Goal: Task Accomplishment & Management: Manage account settings

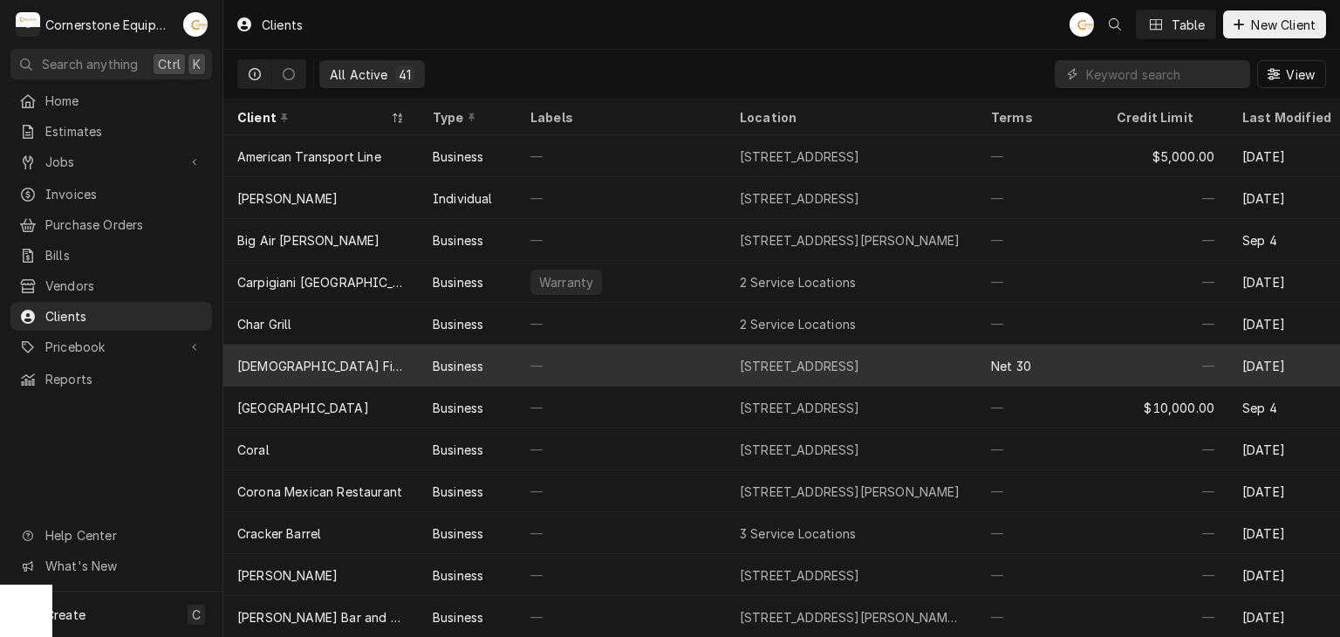
click at [828, 368] on div "1995 E Main St, Spartanburg, SC 29307" at bounding box center [800, 366] width 120 height 18
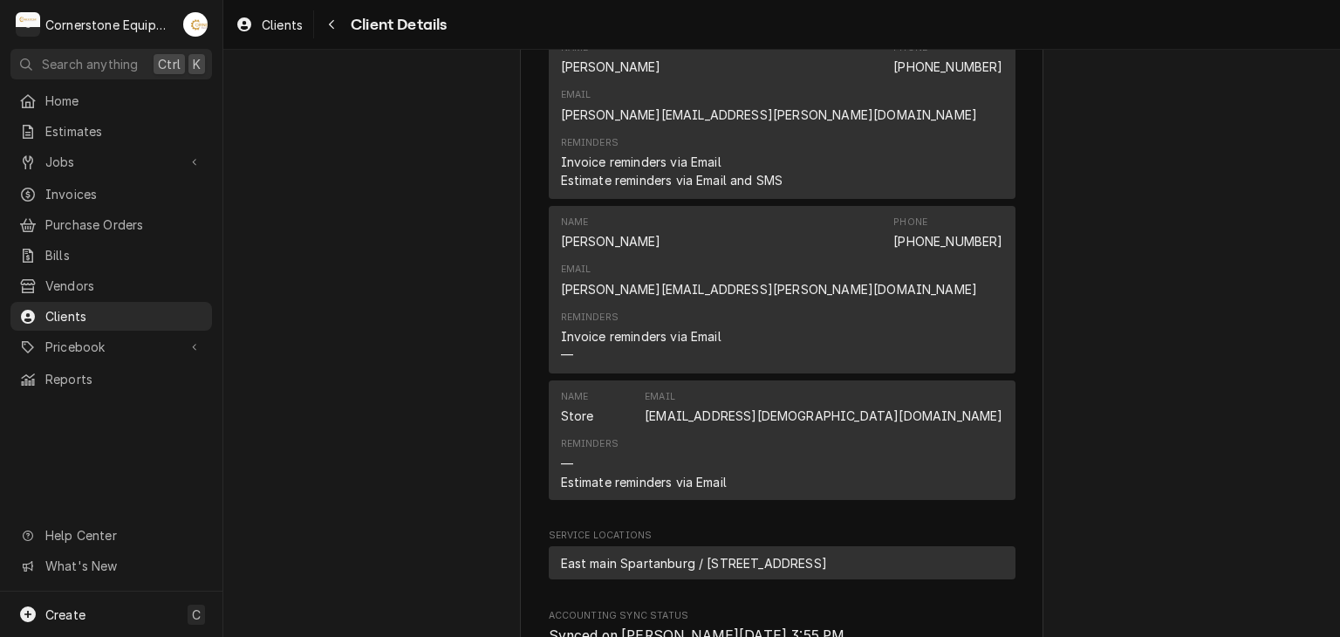
scroll to position [955, 0]
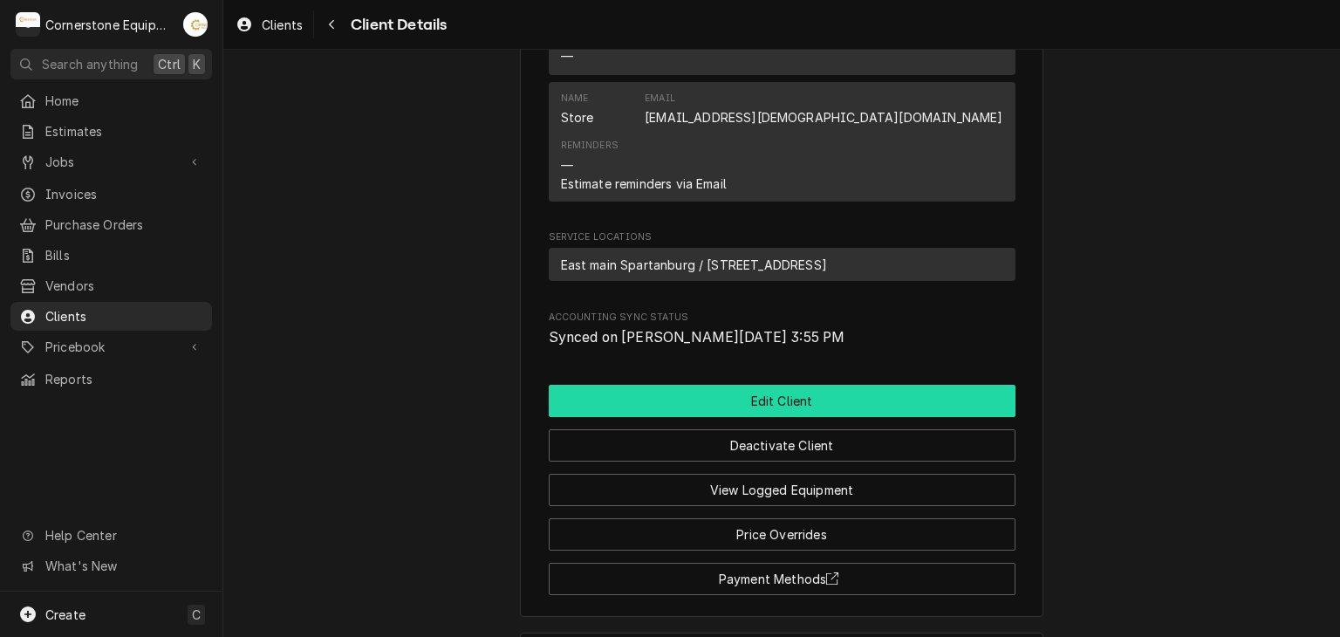
click at [820, 385] on button "Edit Client" at bounding box center [782, 401] width 467 height 32
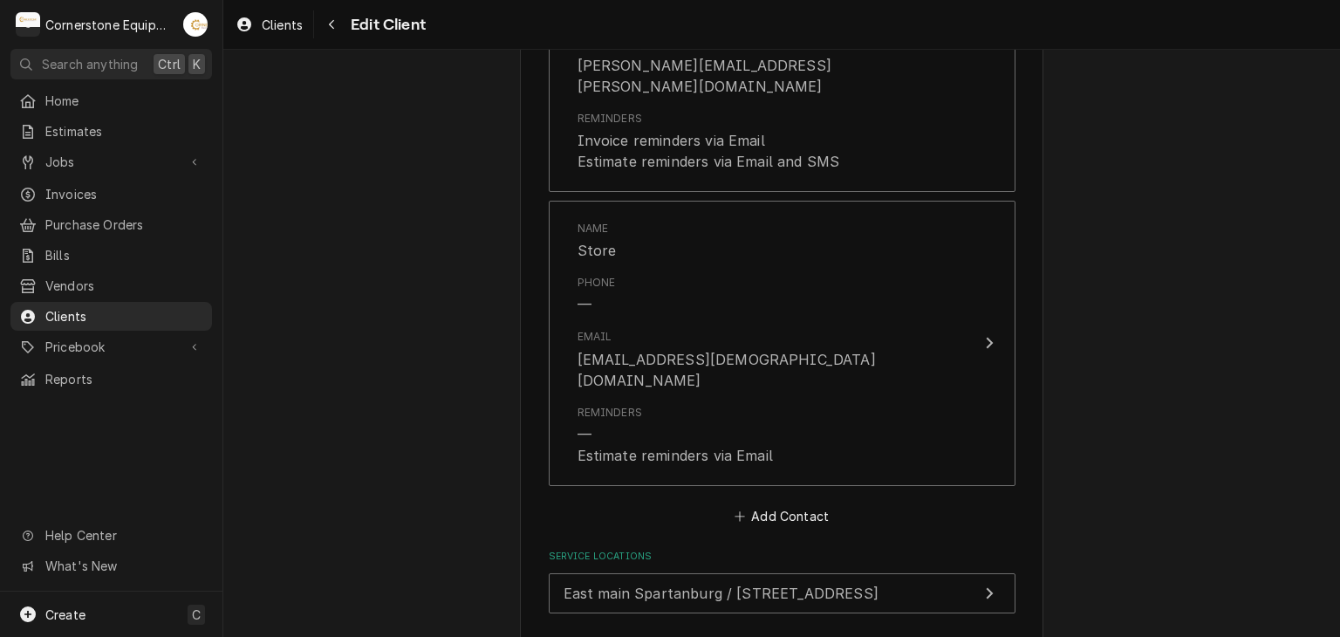
scroll to position [1856, 0]
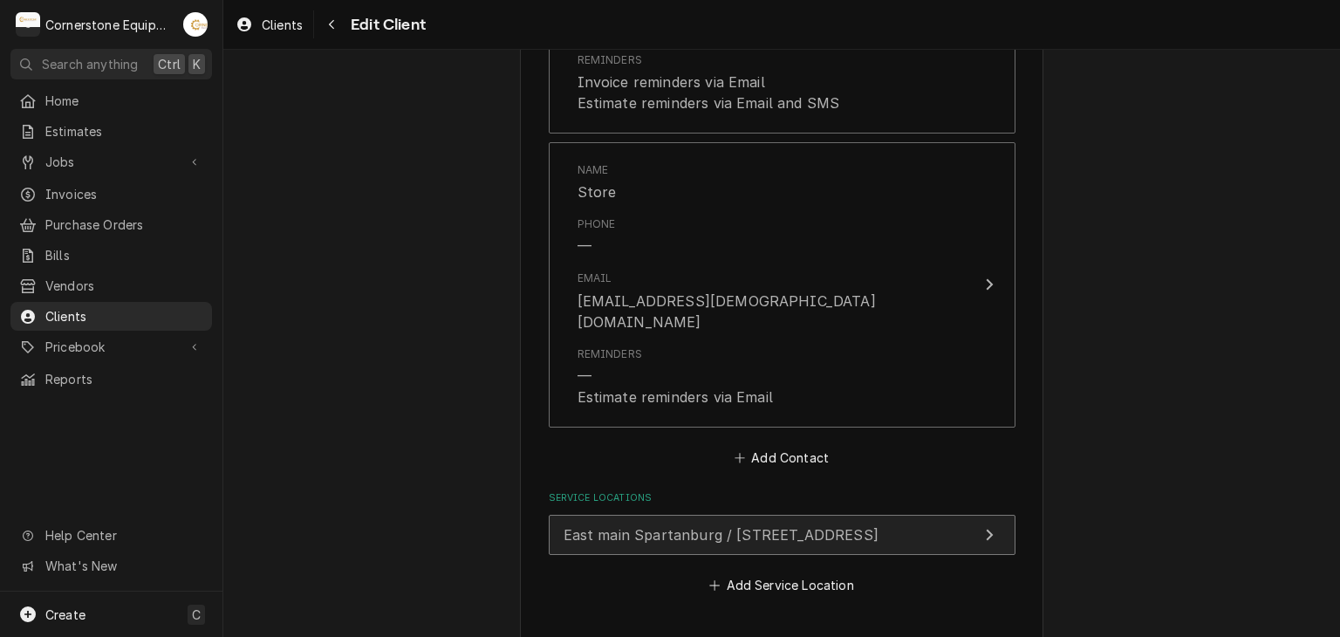
type textarea "x"
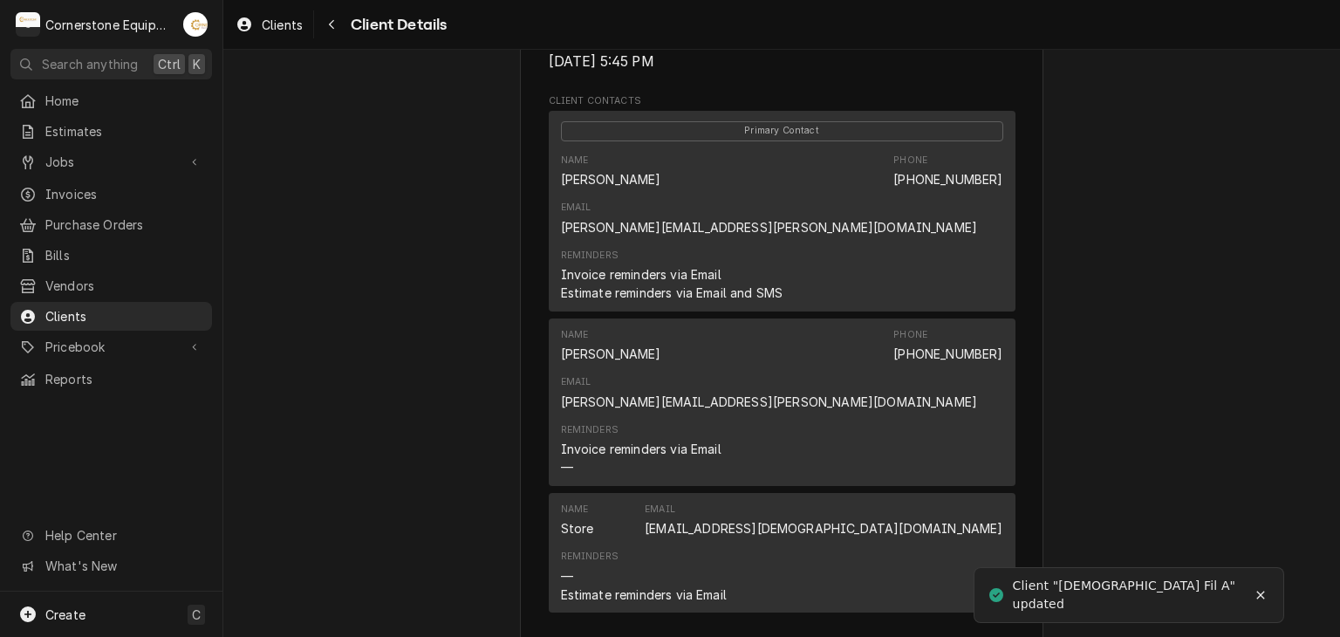
scroll to position [955, 0]
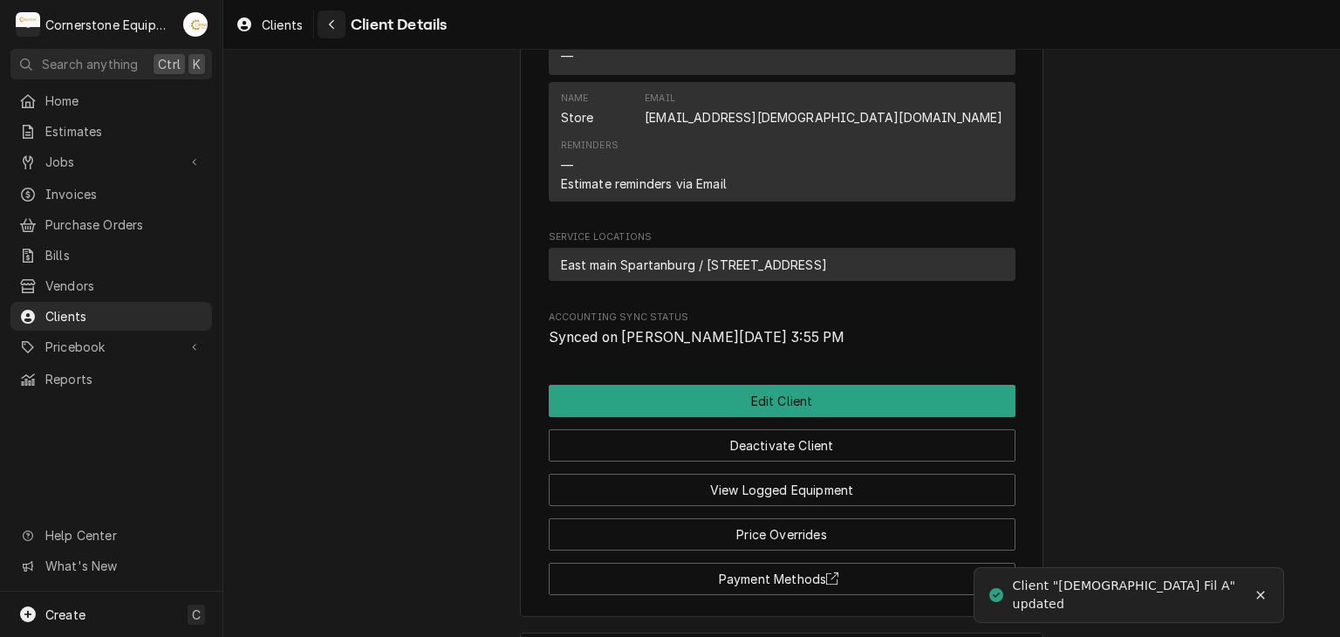
click at [342, 27] on button "Navigate back" at bounding box center [332, 24] width 28 height 28
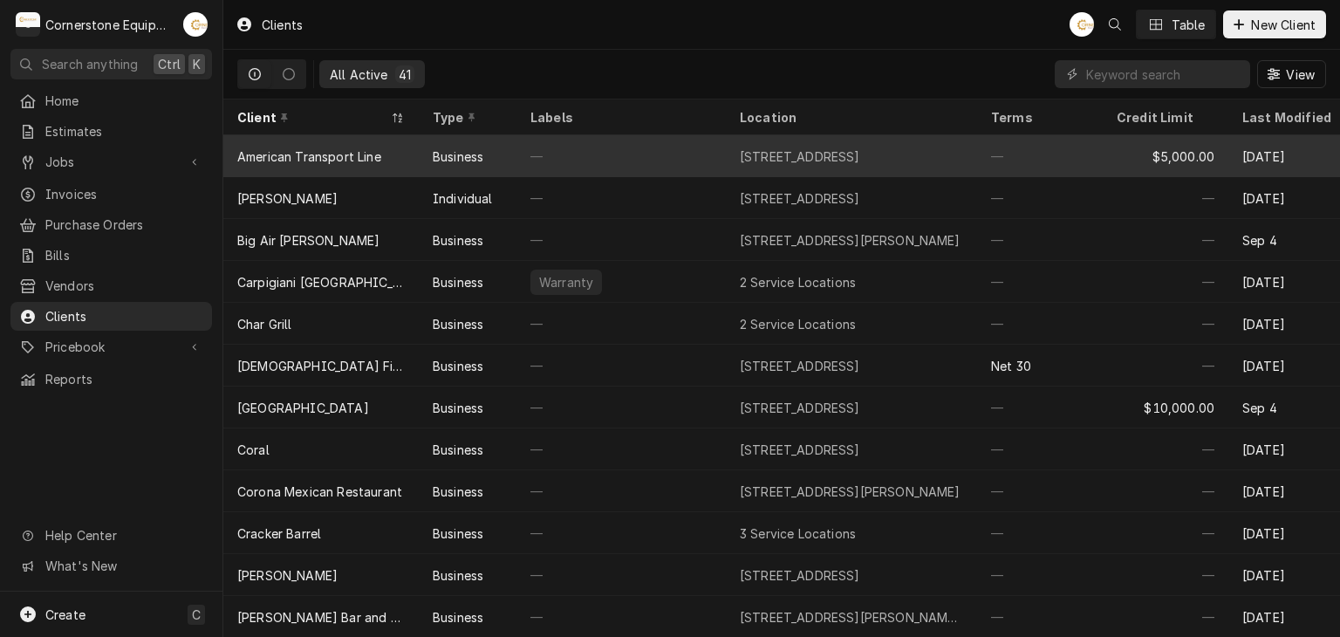
click at [548, 154] on div "—" at bounding box center [620, 156] width 209 height 42
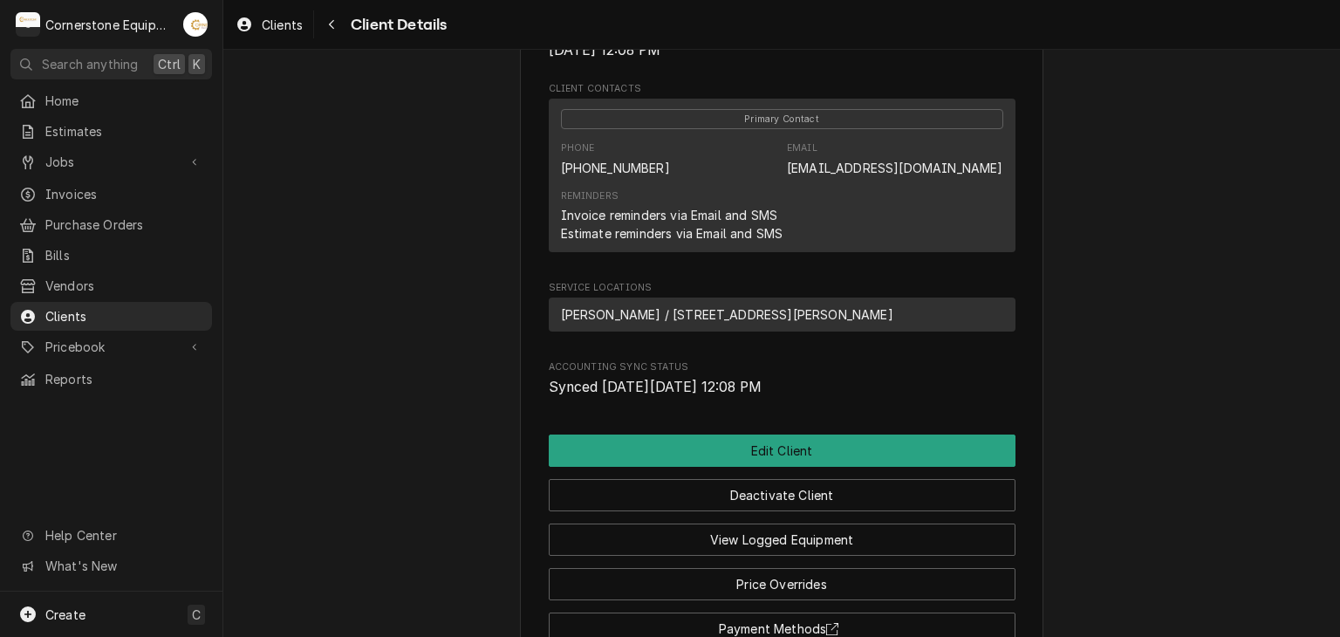
scroll to position [660, 0]
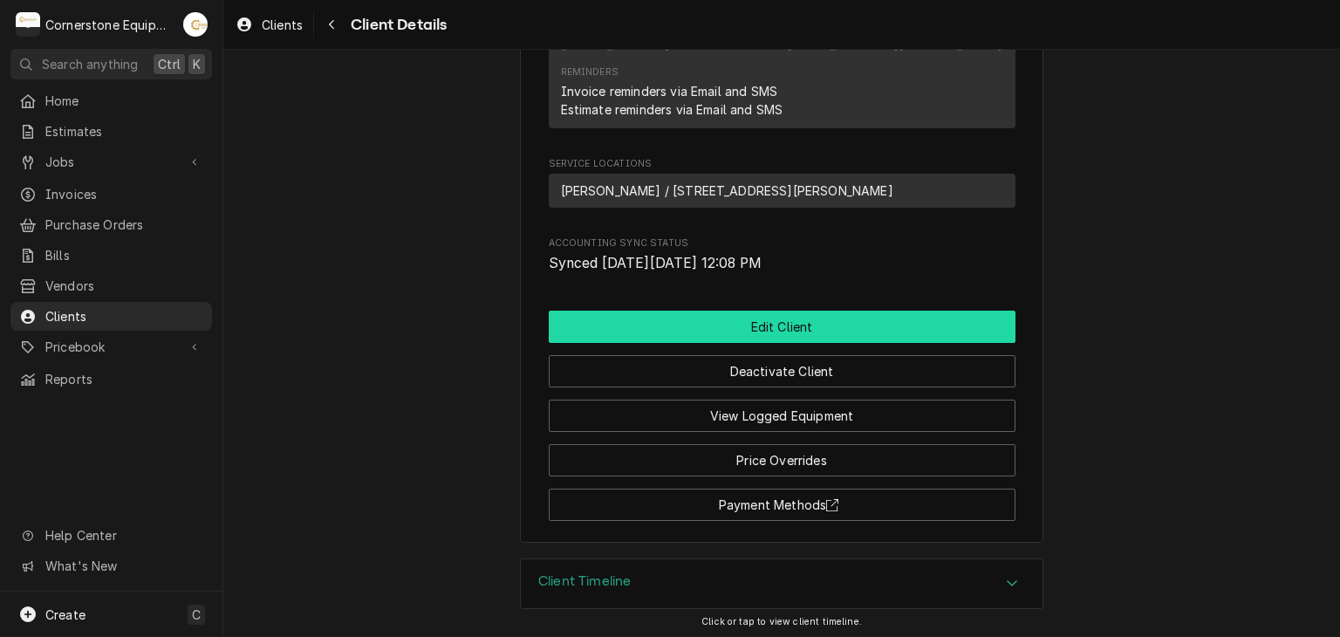
click at [756, 332] on button "Edit Client" at bounding box center [782, 327] width 467 height 32
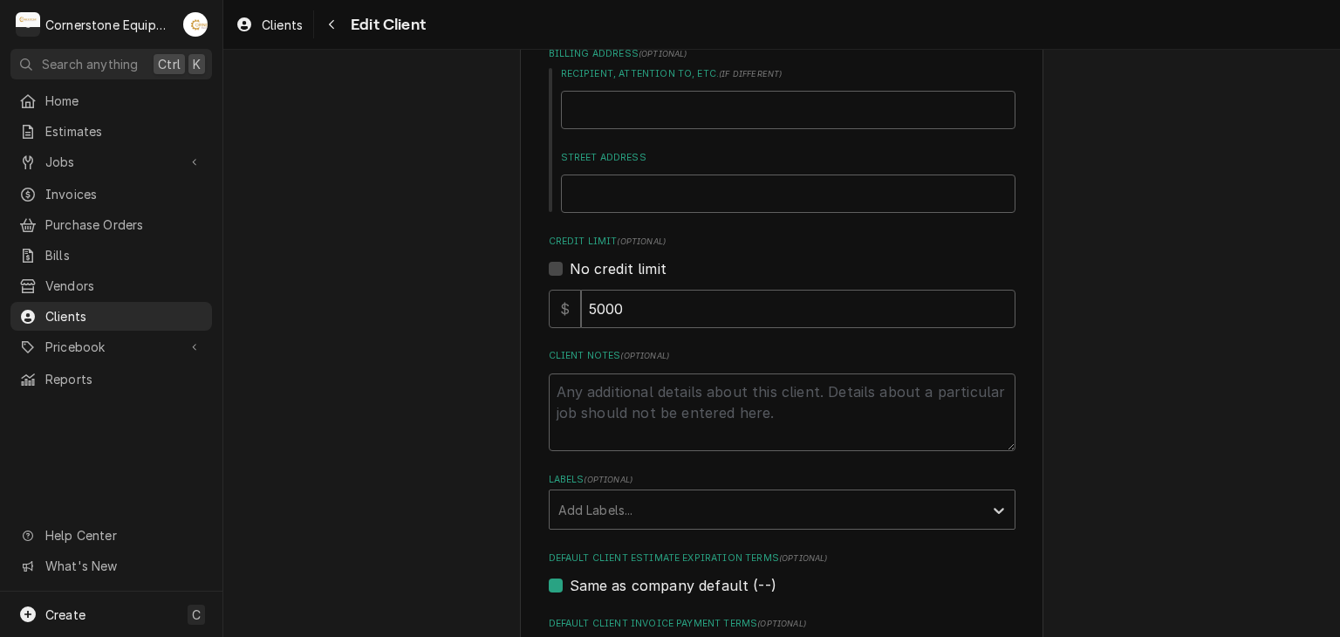
scroll to position [698, 0]
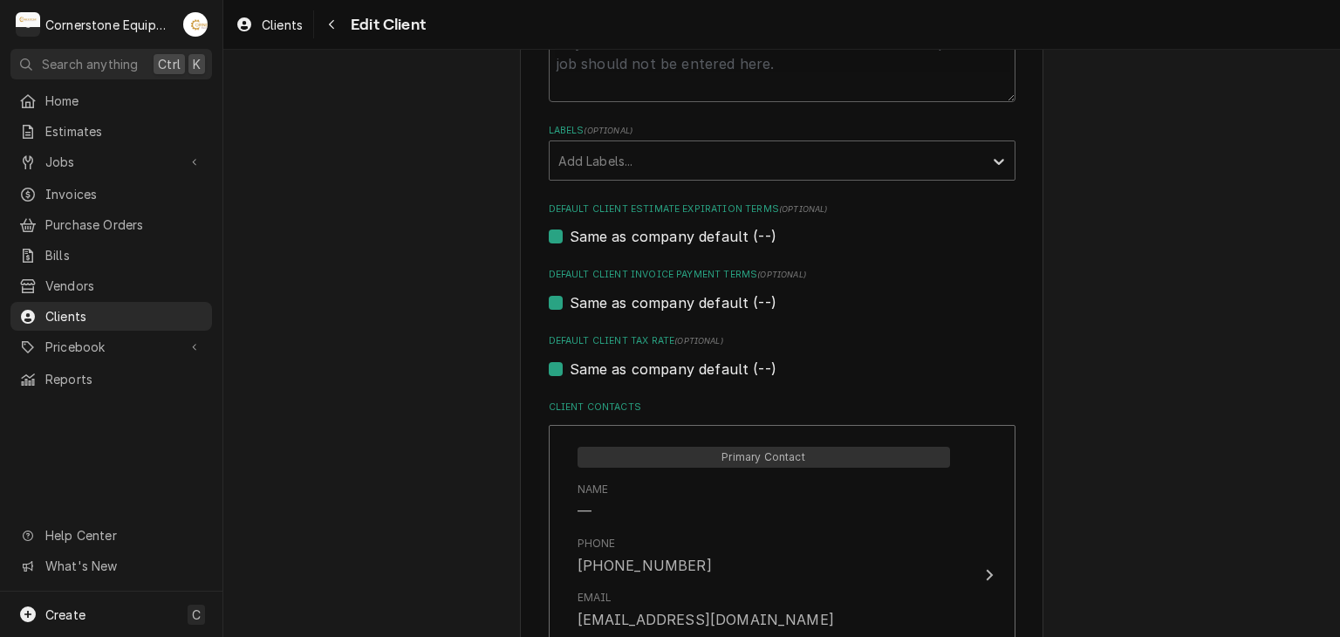
click at [652, 296] on label "Same as company default (--)" at bounding box center [673, 302] width 207 height 21
click at [652, 296] on input "Same as company default (--)" at bounding box center [803, 311] width 467 height 38
checkbox input "false"
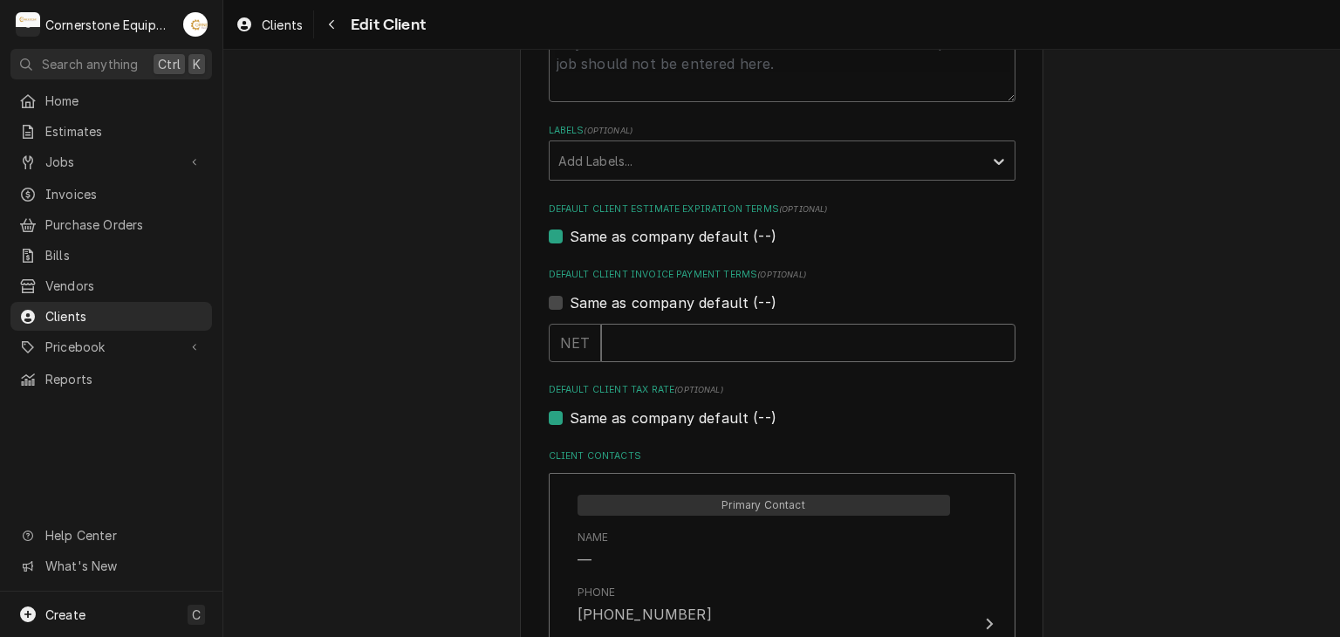
click at [651, 332] on input "Default Client Invoice Payment Terms" at bounding box center [808, 343] width 414 height 38
type textarea "x"
type input "3"
type textarea "x"
type input "30"
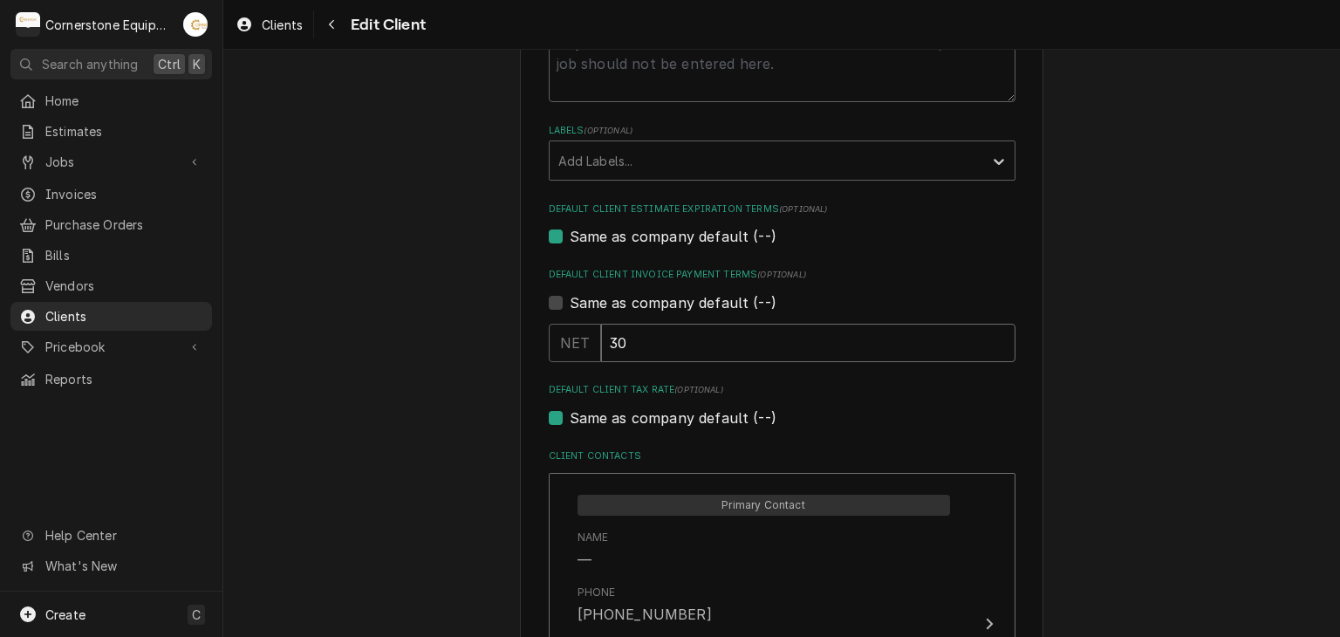
type textarea "x"
type input "3"
type textarea "x"
type input "0"
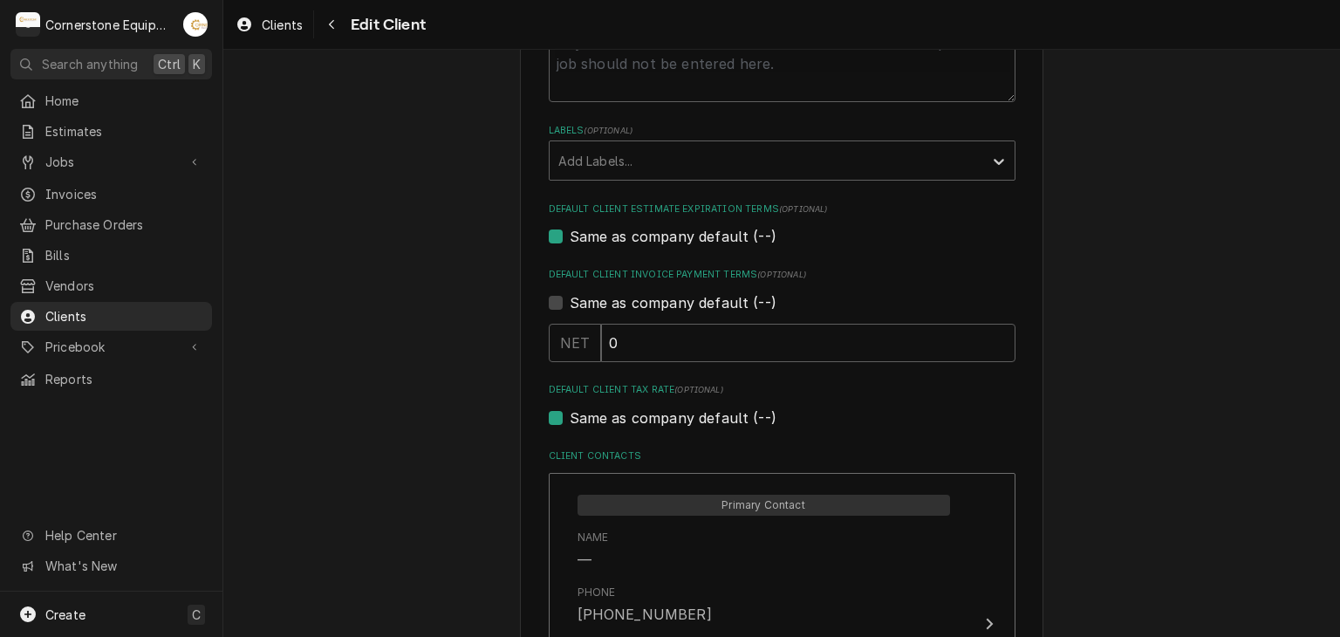
click at [728, 232] on label "Same as company default (--)" at bounding box center [673, 236] width 207 height 21
click at [728, 232] on input "Same as company default (--)" at bounding box center [803, 245] width 467 height 38
checkbox input "false"
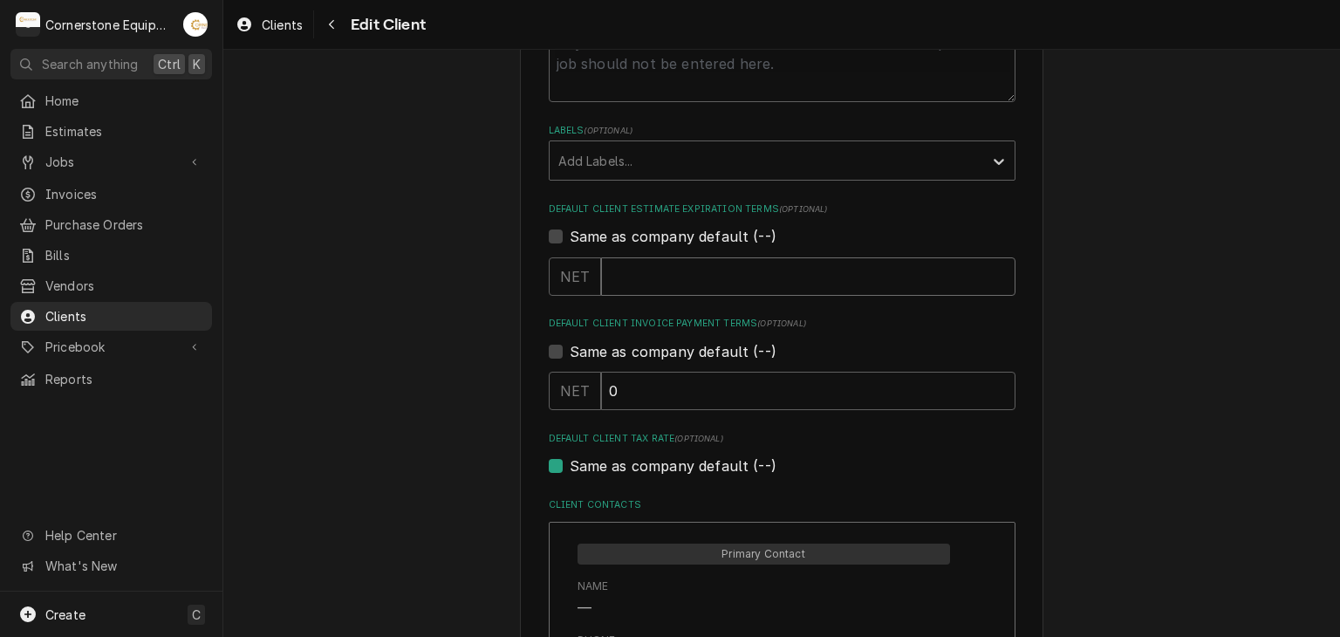
click at [691, 270] on input "Default Client Estimate Expiration Terms" at bounding box center [808, 276] width 414 height 38
type textarea "x"
type input "3"
type textarea "x"
type input "30"
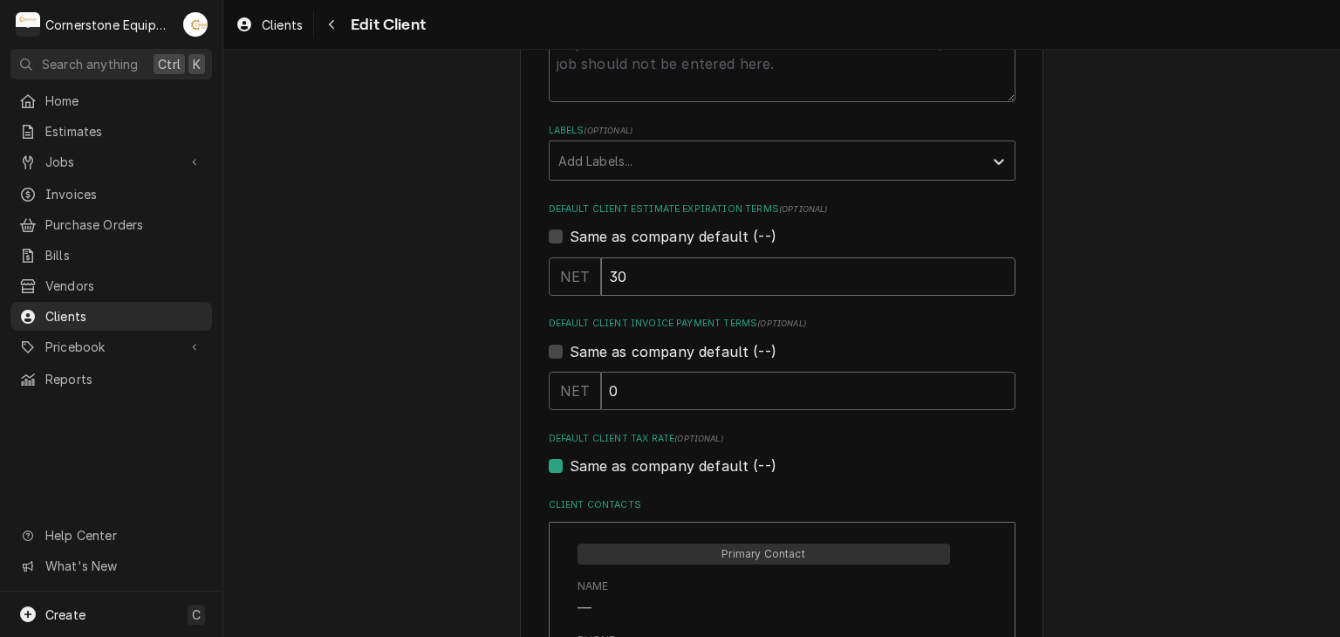
type textarea "x"
type input "3"
type textarea "x"
type input "5"
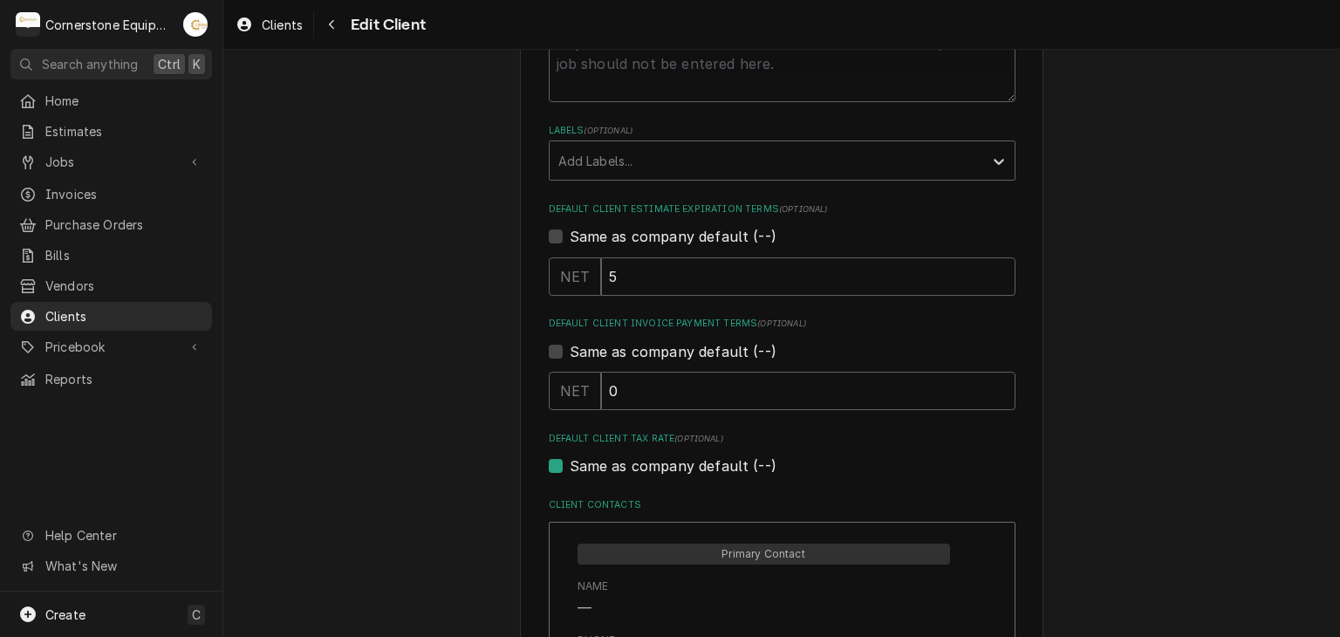
click at [475, 400] on div "Please provide the following information about your client: Client Type Industr…" at bounding box center [781, 234] width 1117 height 1729
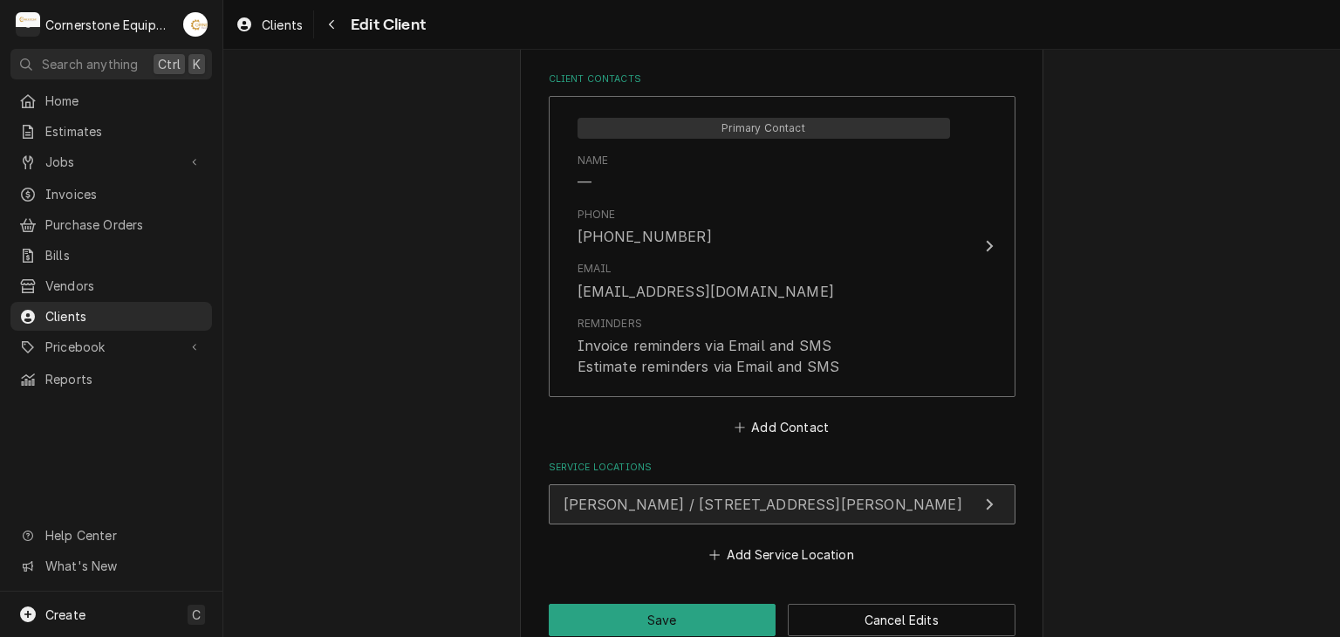
scroll to position [1157, 0]
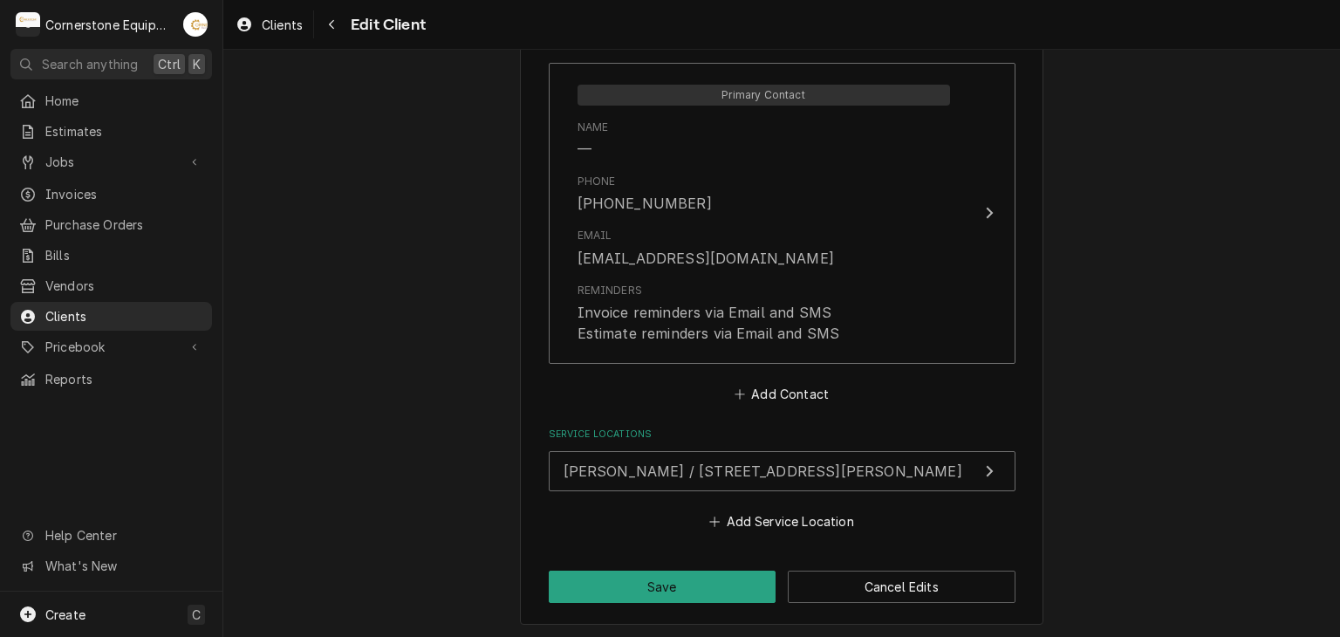
click at [708, 587] on button "Save" at bounding box center [663, 587] width 228 height 32
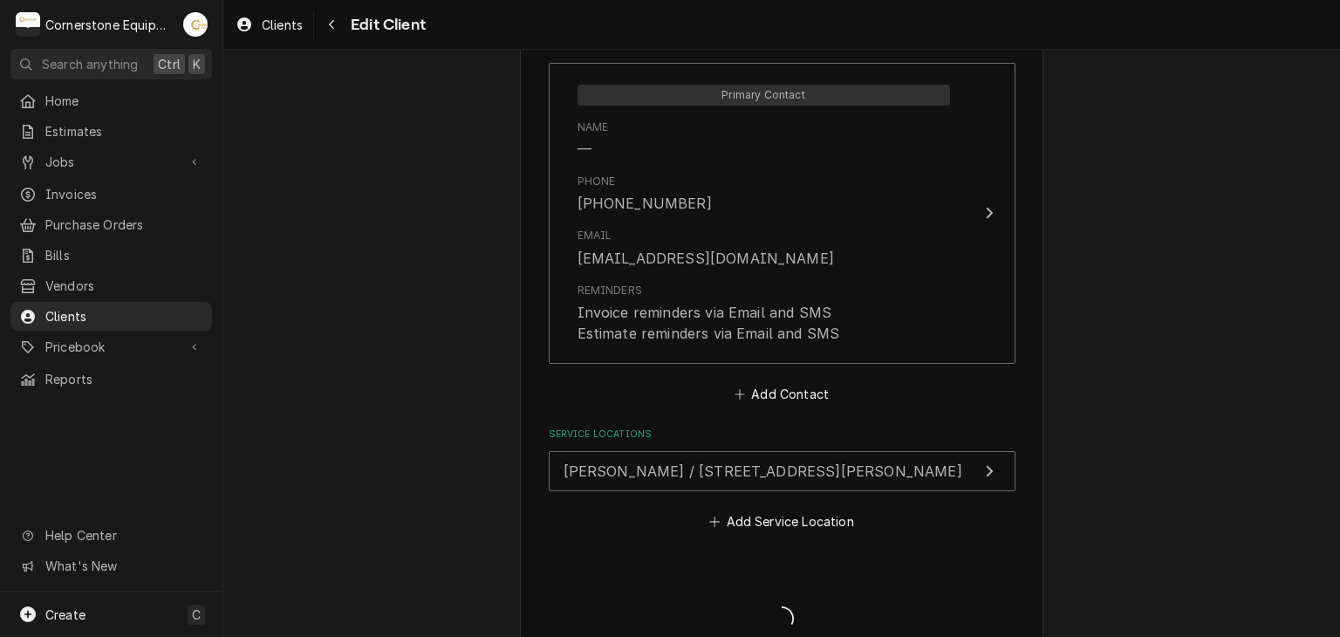
type textarea "x"
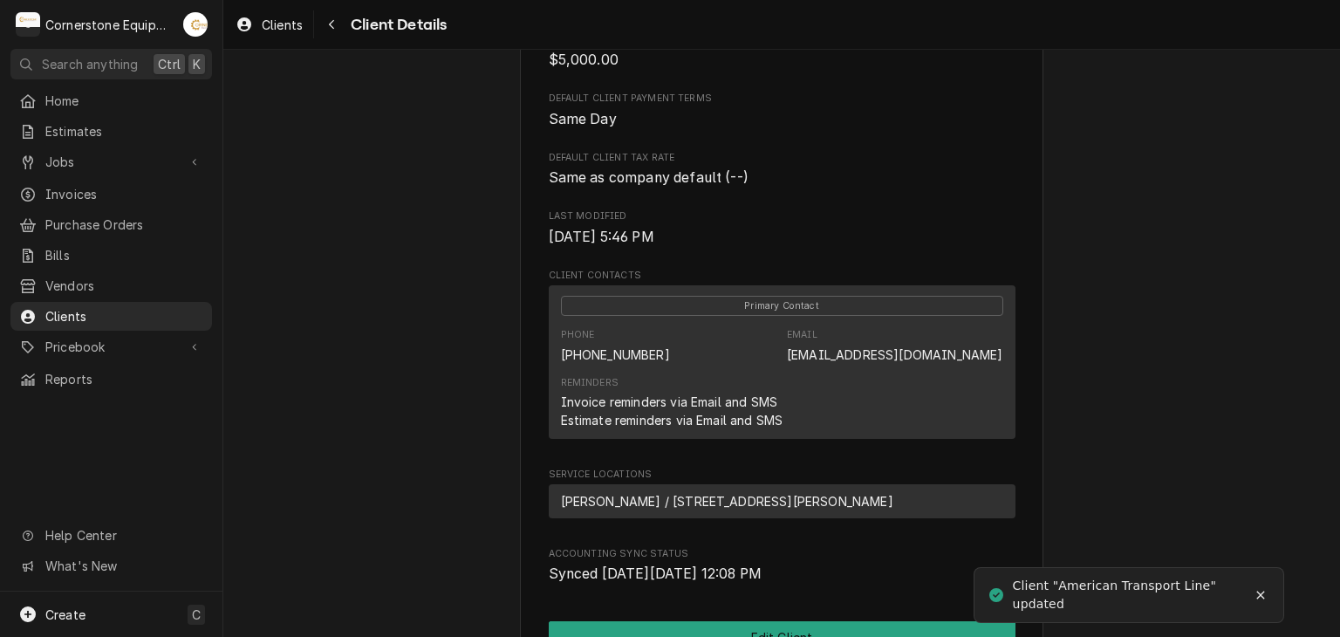
scroll to position [660, 0]
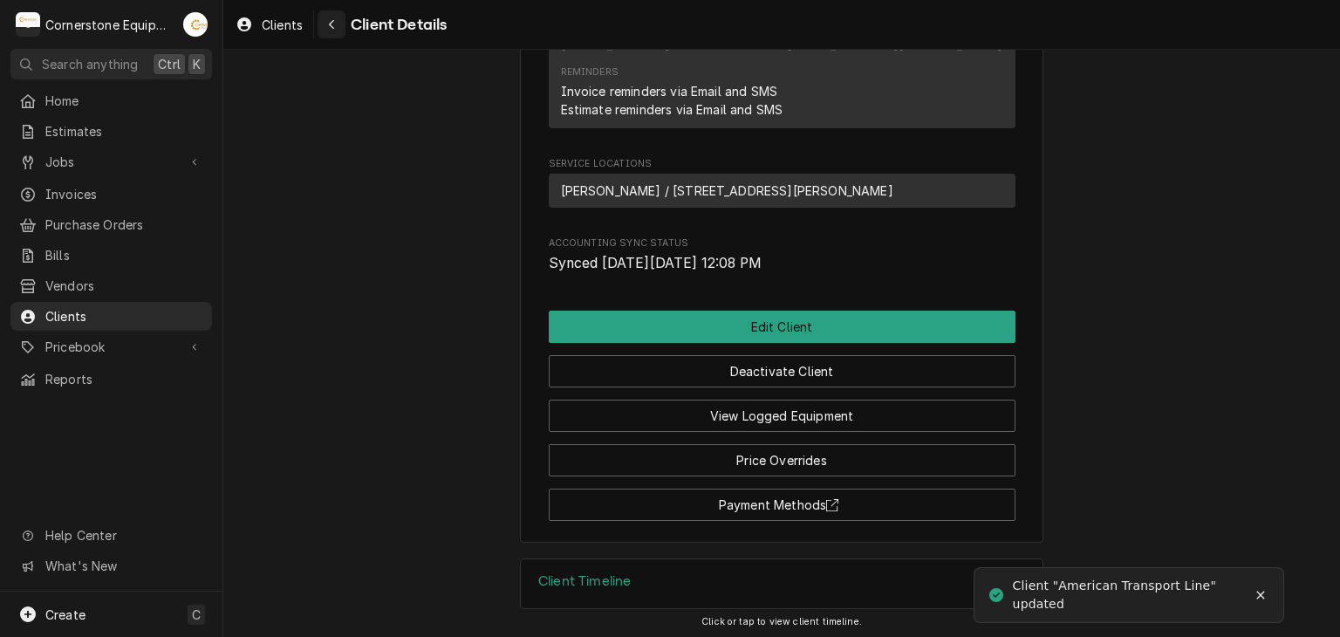
click at [329, 24] on icon "Navigate back" at bounding box center [331, 25] width 5 height 10
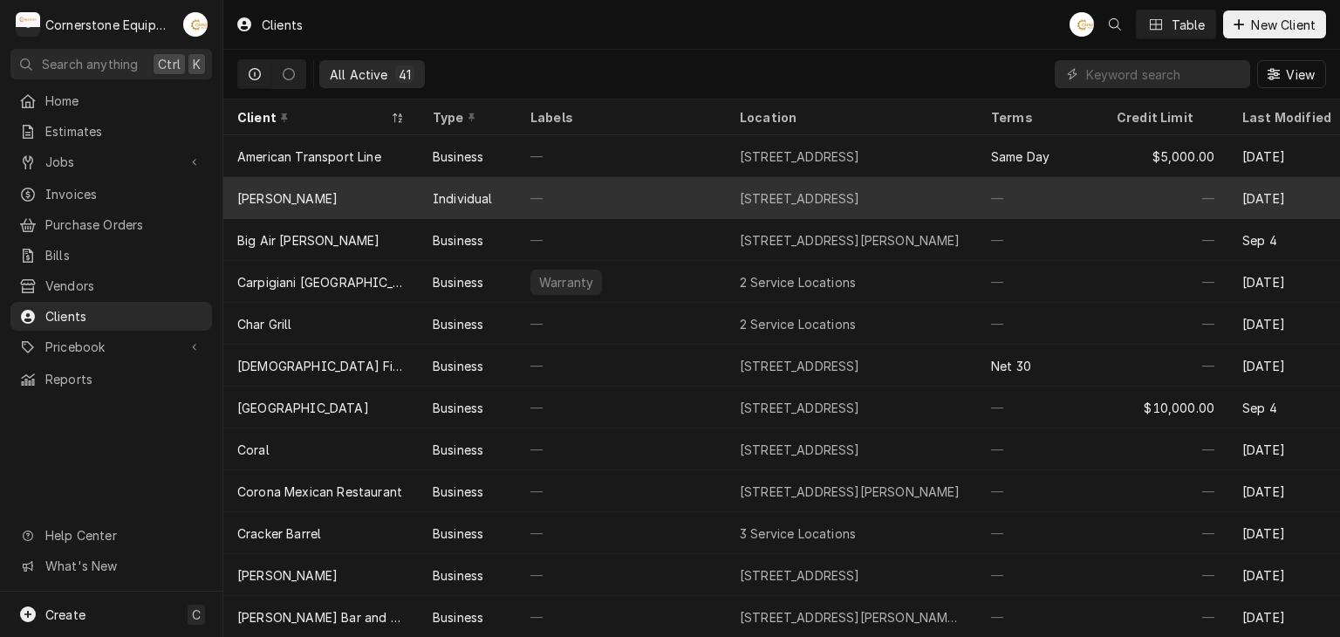
click at [746, 189] on div "[STREET_ADDRESS]" at bounding box center [800, 198] width 120 height 18
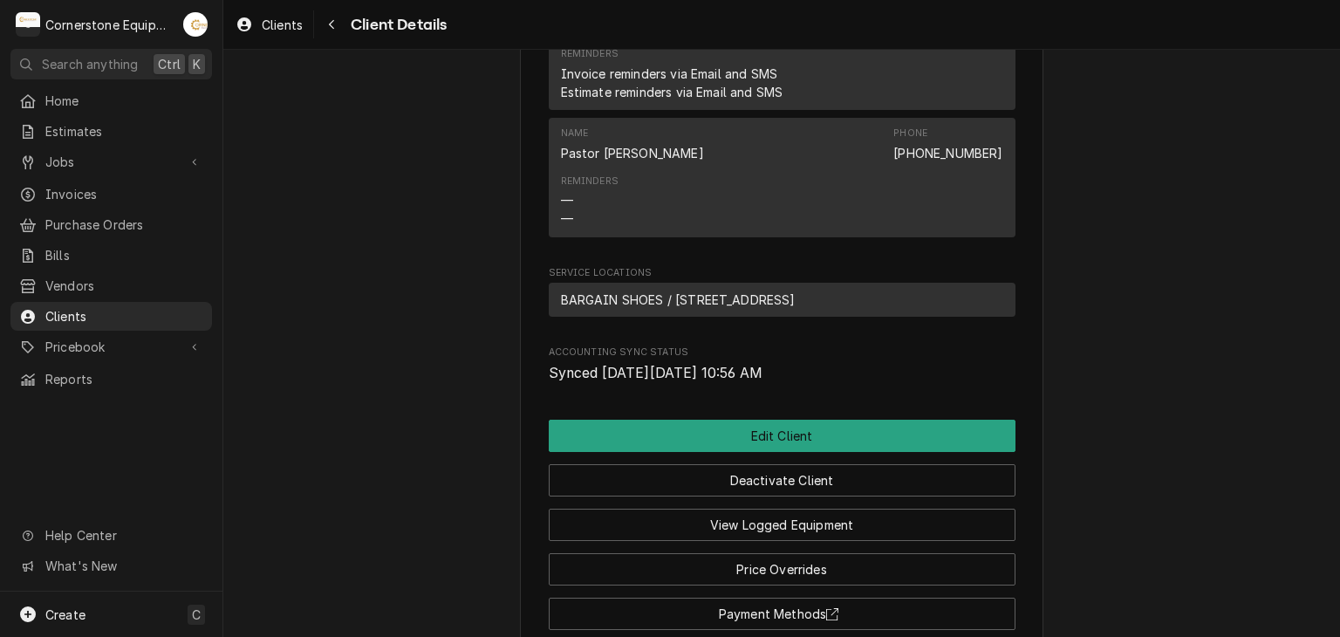
scroll to position [807, 0]
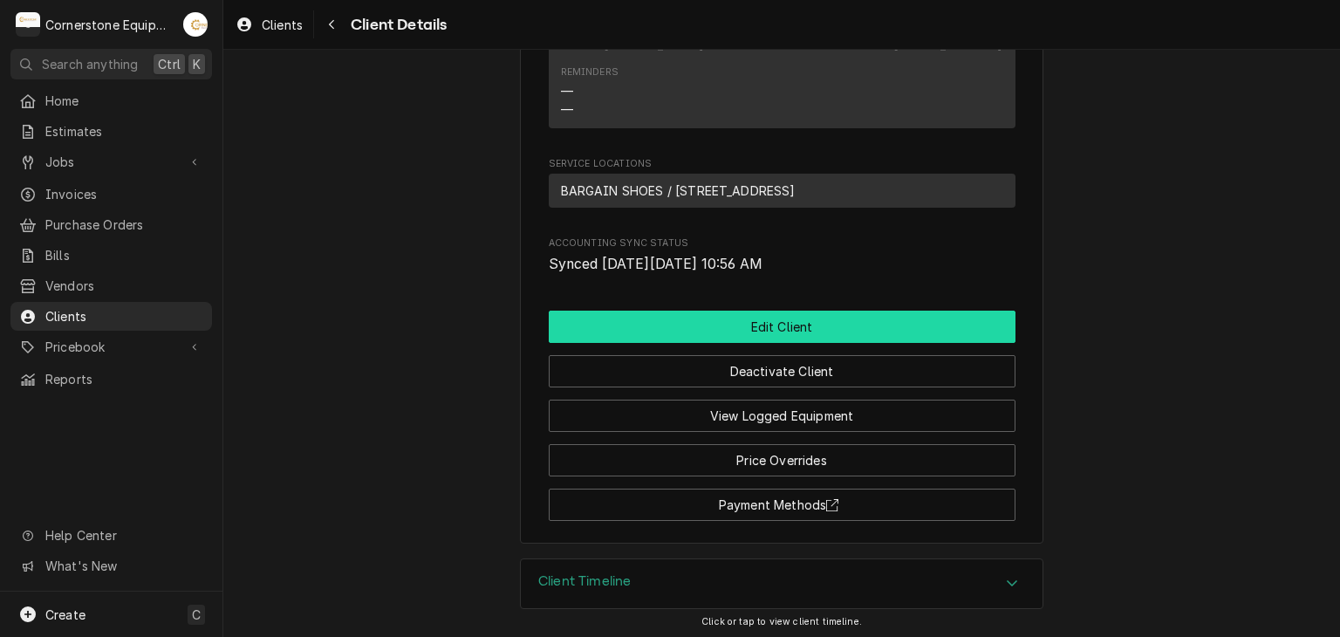
click at [777, 333] on button "Edit Client" at bounding box center [782, 327] width 467 height 32
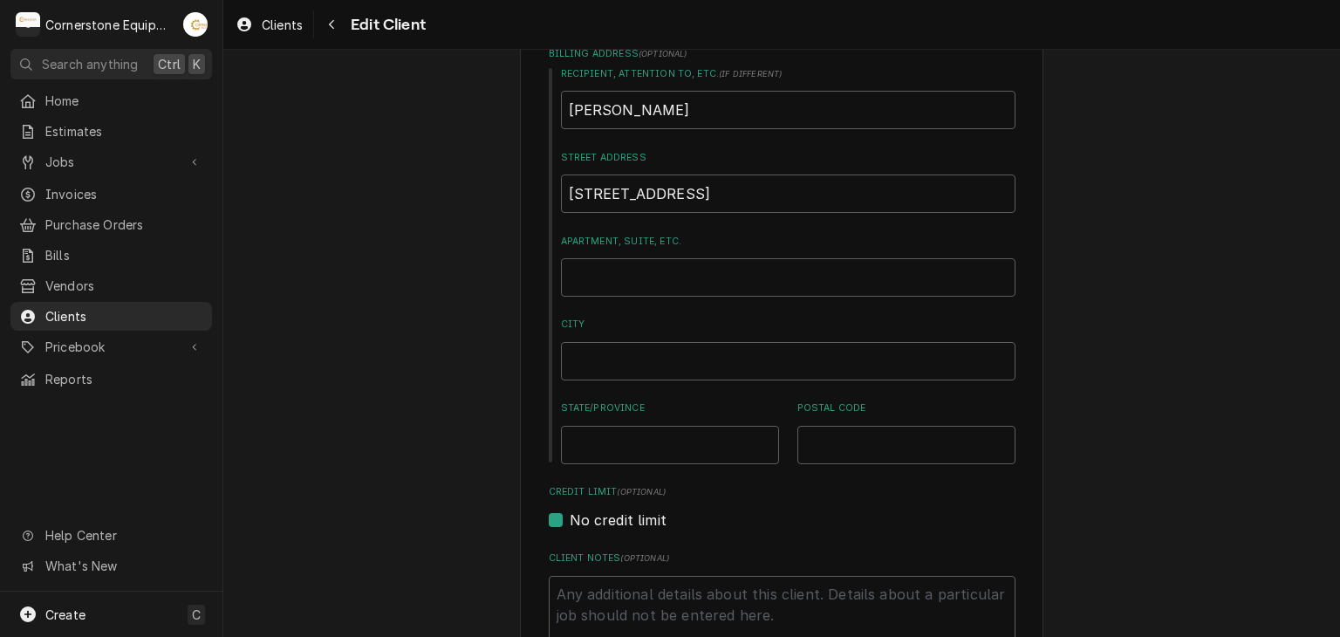
scroll to position [698, 0]
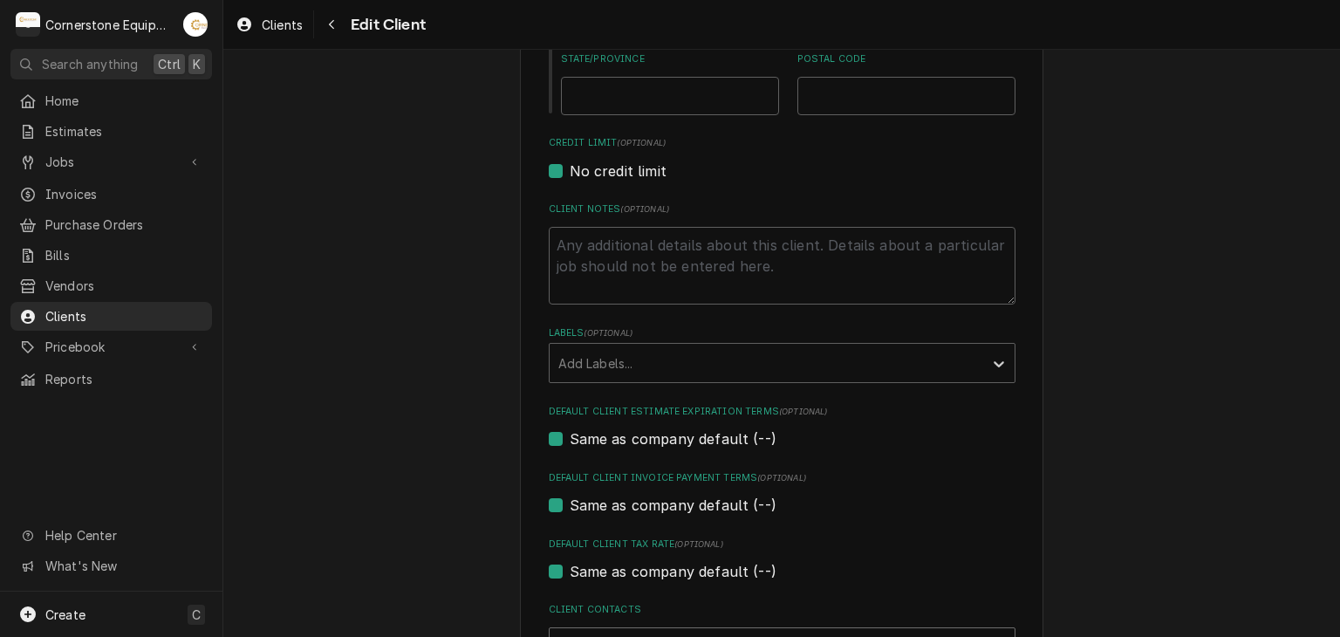
click at [642, 500] on label "Same as company default (--)" at bounding box center [673, 505] width 207 height 21
click at [642, 500] on input "Same as company default (--)" at bounding box center [803, 514] width 467 height 38
checkbox input "false"
type textarea "x"
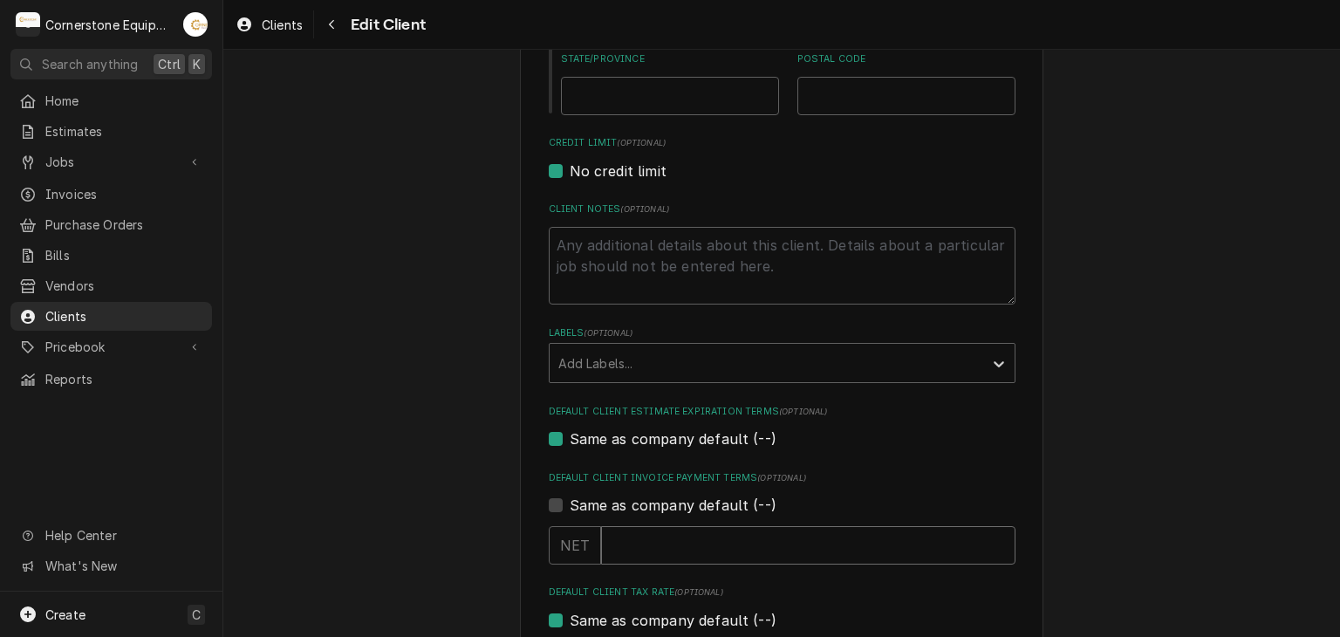
click at [641, 542] on input "Default Client Invoice Payment Terms" at bounding box center [808, 545] width 414 height 38
click at [676, 440] on label "Same as company default (--)" at bounding box center [673, 438] width 207 height 21
click at [676, 440] on input "Same as company default (--)" at bounding box center [803, 447] width 467 height 38
checkbox input "false"
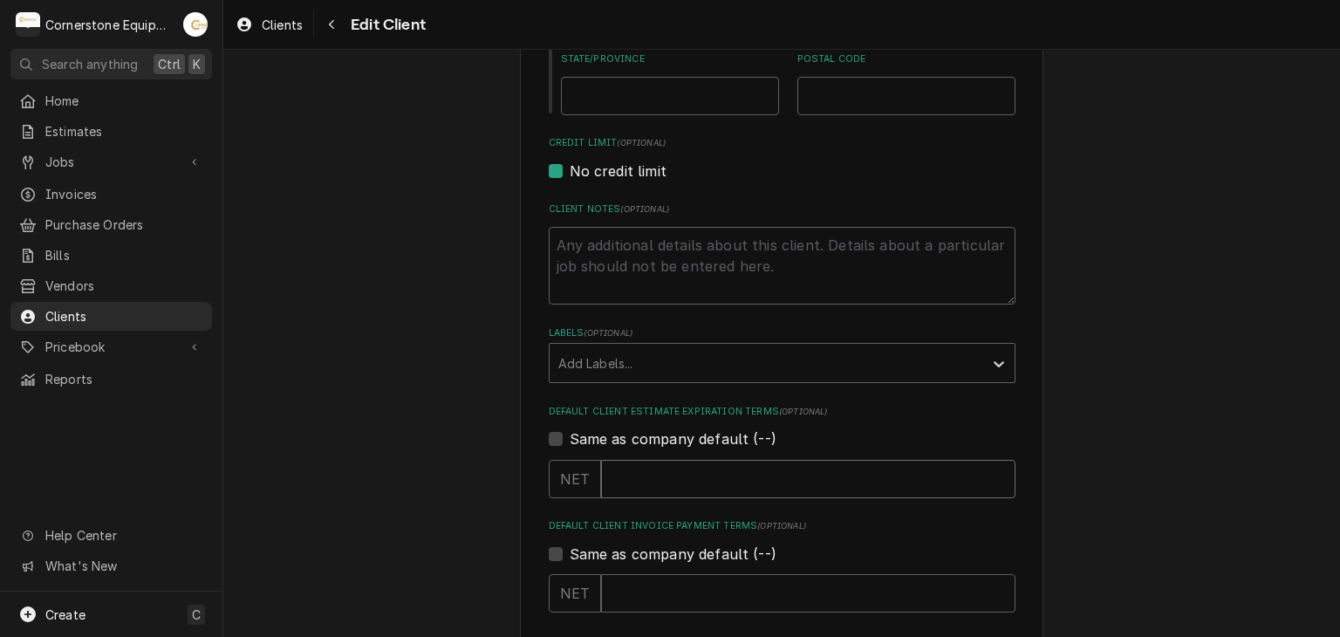
drag, startPoint x: 675, startPoint y: 451, endPoint x: 671, endPoint y: 472, distance: 21.4
click at [673, 462] on div "NET" at bounding box center [782, 473] width 467 height 49
click at [671, 472] on input "Default Client Estimate Expiration Terms" at bounding box center [808, 479] width 414 height 38
type textarea "x"
type input "5"
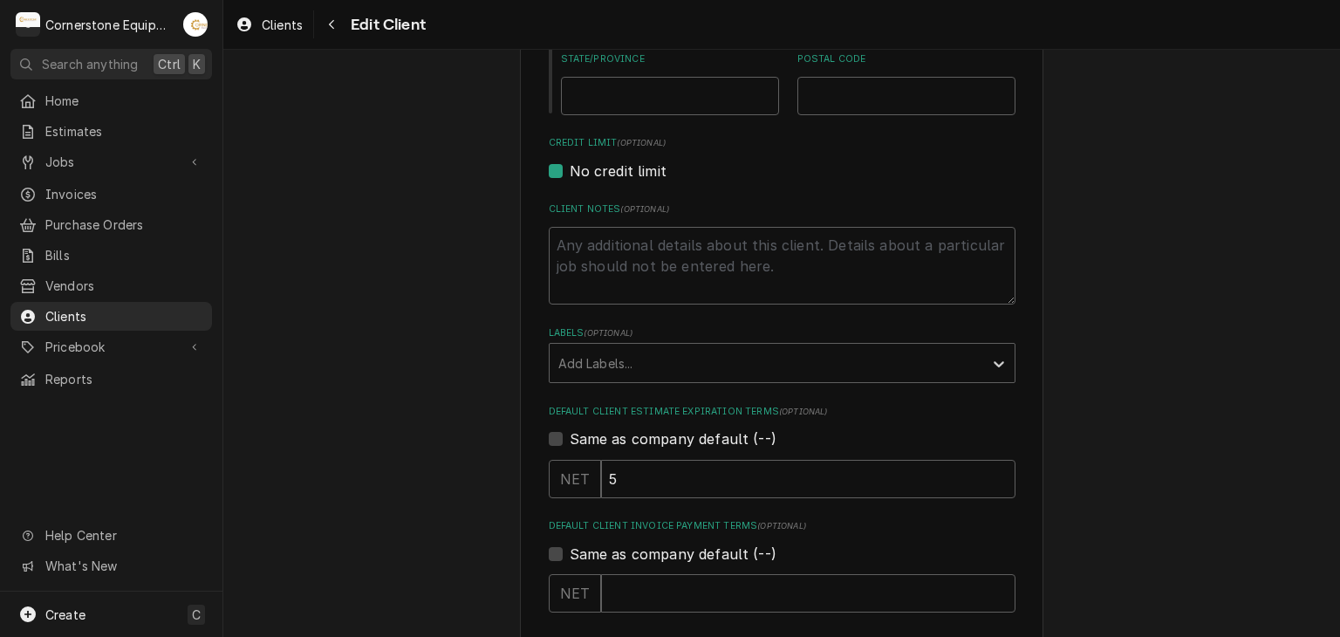
drag, startPoint x: 675, startPoint y: 555, endPoint x: 668, endPoint y: 580, distance: 26.2
click at [675, 556] on label "Same as company default (--)" at bounding box center [673, 554] width 207 height 21
click at [675, 556] on input "Same as company default (--)" at bounding box center [803, 563] width 467 height 38
checkbox input "true"
type textarea "x"
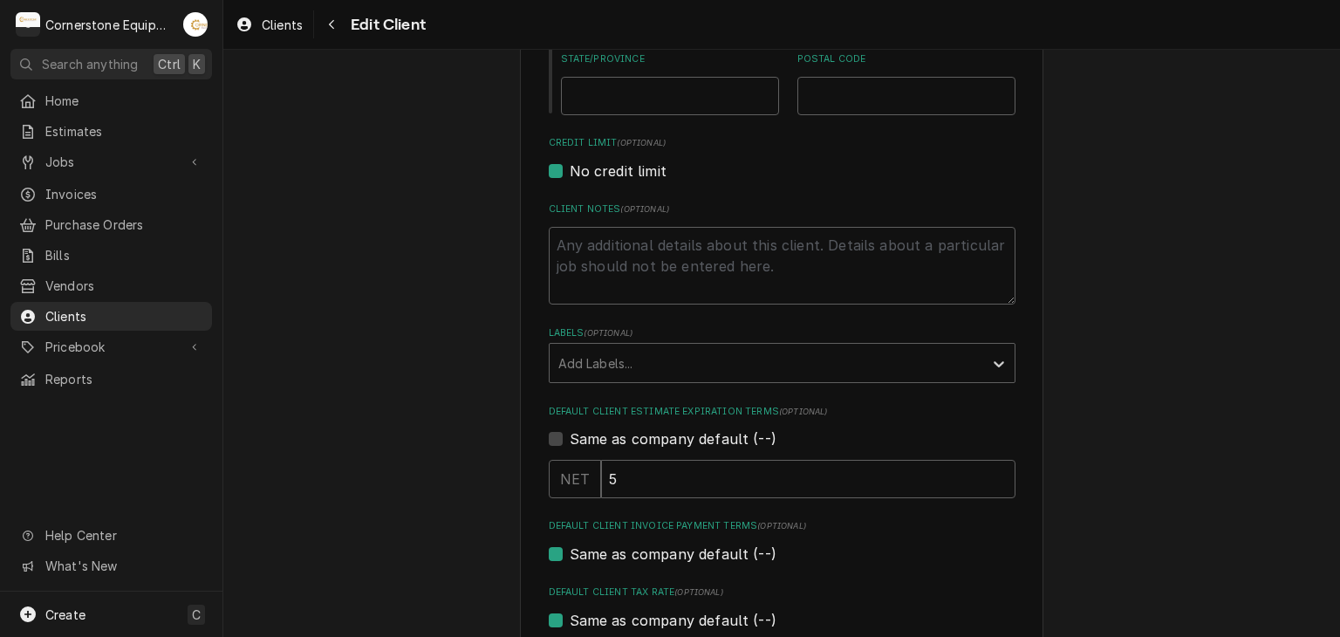
click at [668, 585] on label "Default Client Tax Rate (optional)" at bounding box center [782, 592] width 467 height 14
click at [670, 564] on div "Please provide the following information about your client: Client Type Industr…" at bounding box center [782, 414] width 467 height 2012
click at [670, 560] on label "Same as company default (--)" at bounding box center [673, 554] width 207 height 21
click at [670, 560] on input "Same as company default (--)" at bounding box center [803, 563] width 467 height 38
checkbox input "false"
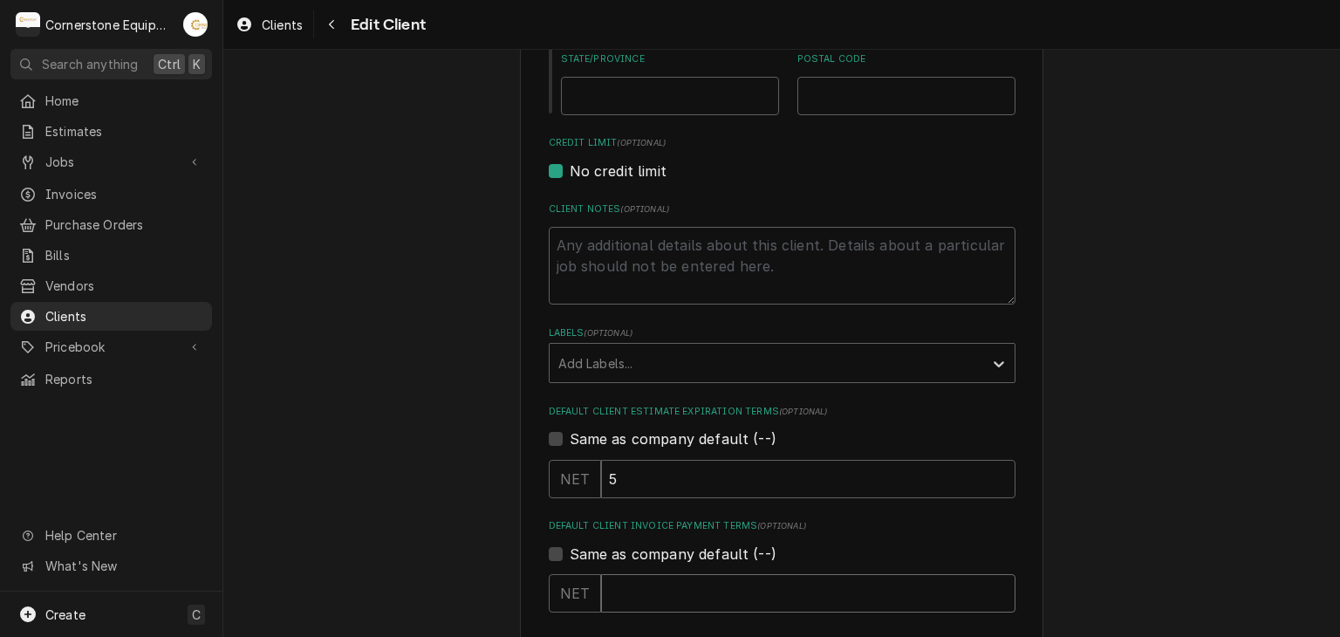
click at [672, 596] on input "Default Client Invoice Payment Terms" at bounding box center [808, 593] width 414 height 38
click at [635, 583] on input "Default Client Invoice Payment Terms" at bounding box center [808, 593] width 414 height 38
type textarea "x"
type input "0"
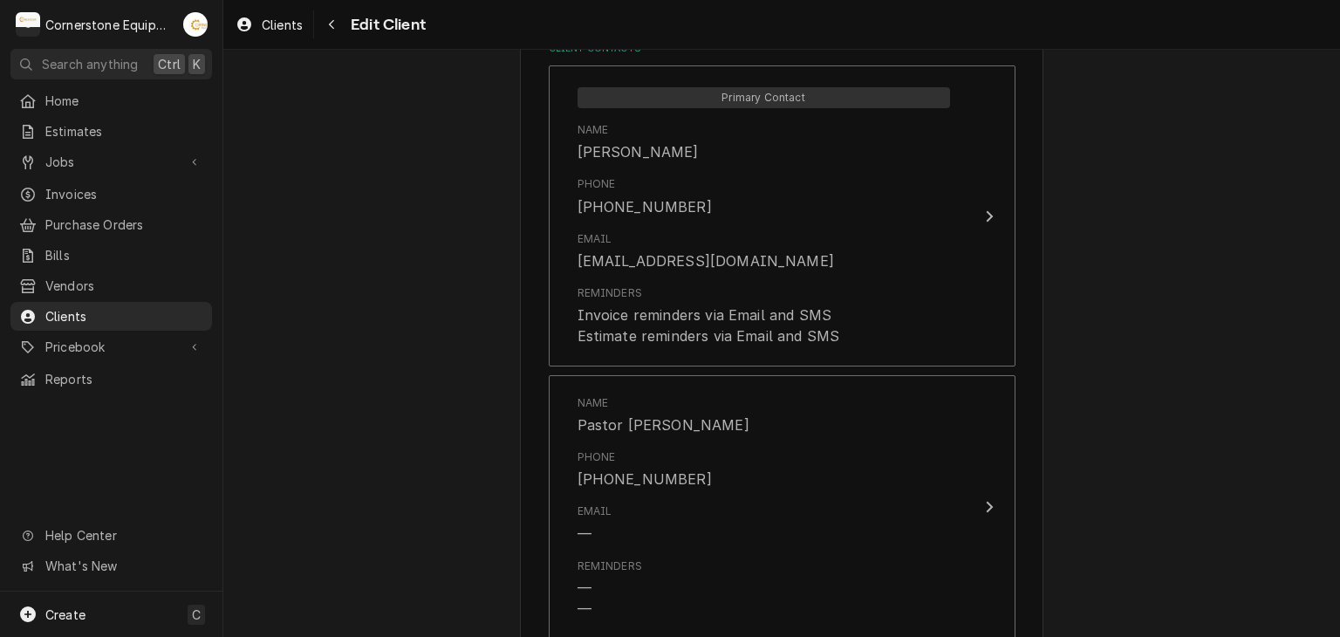
scroll to position [1631, 0]
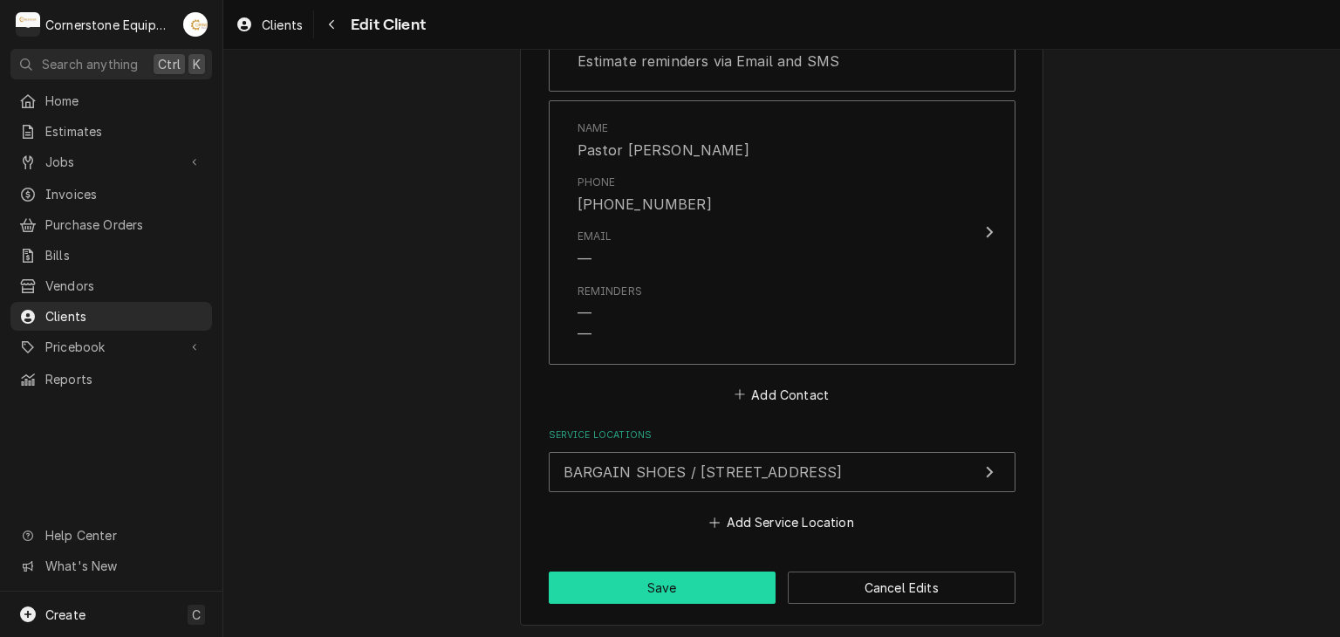
click at [653, 580] on button "Save" at bounding box center [663, 587] width 228 height 32
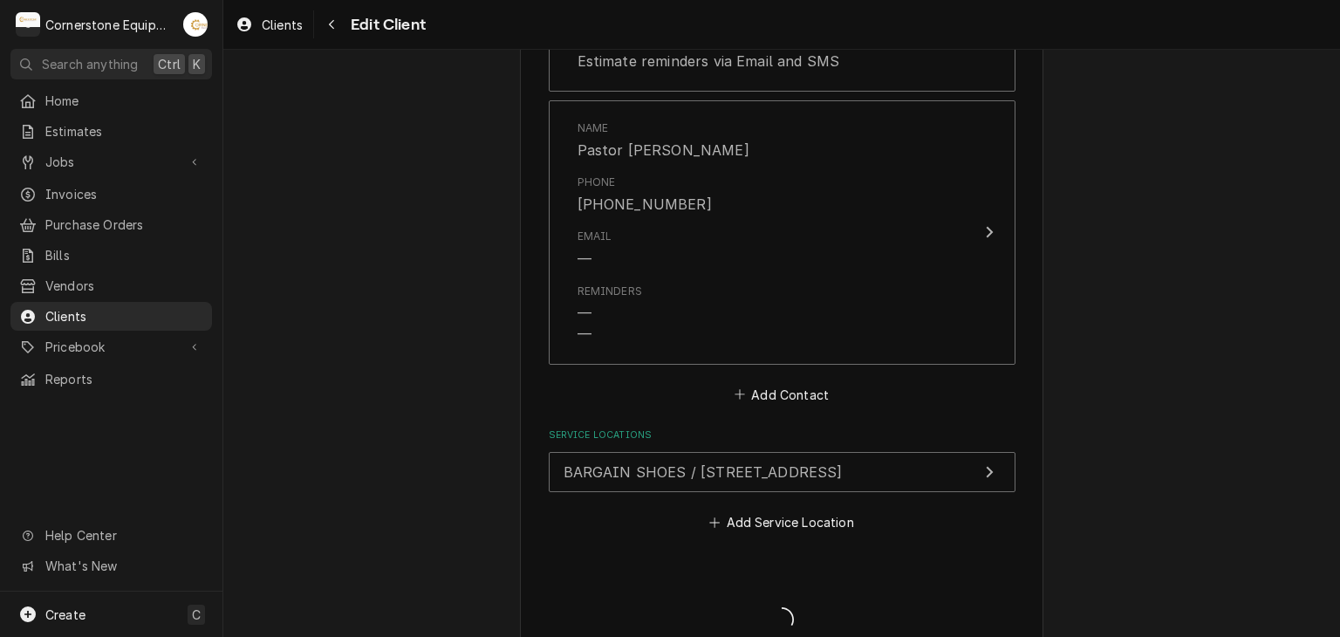
type textarea "x"
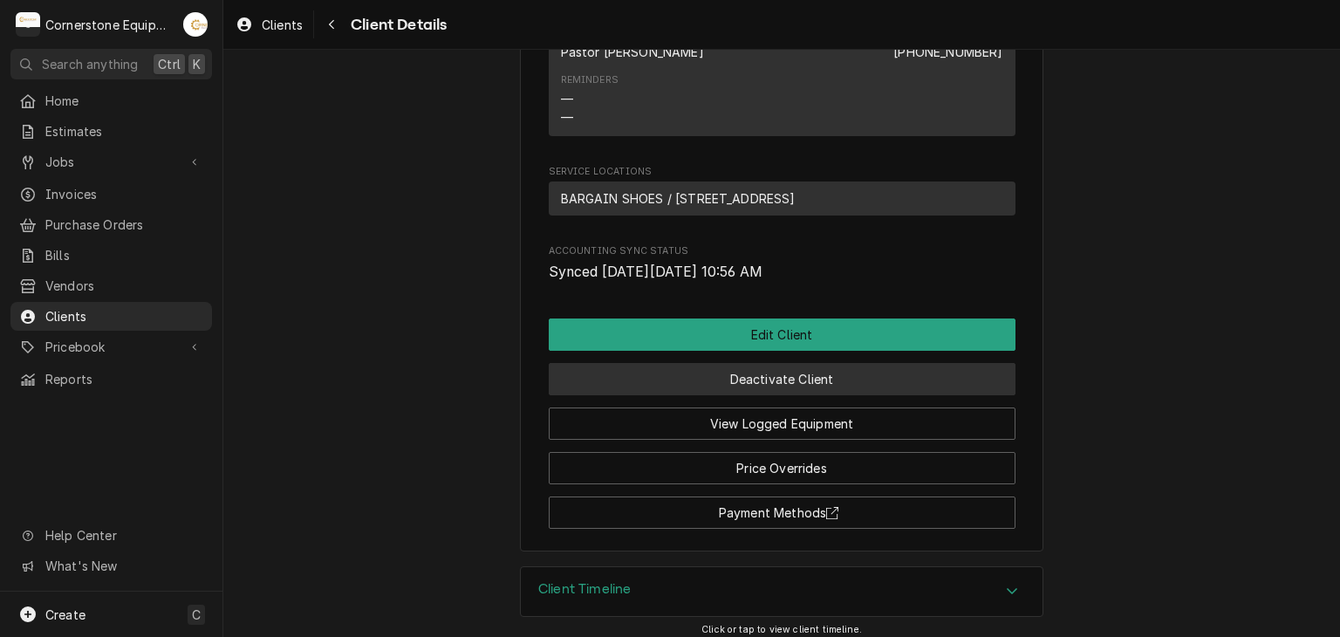
scroll to position [807, 0]
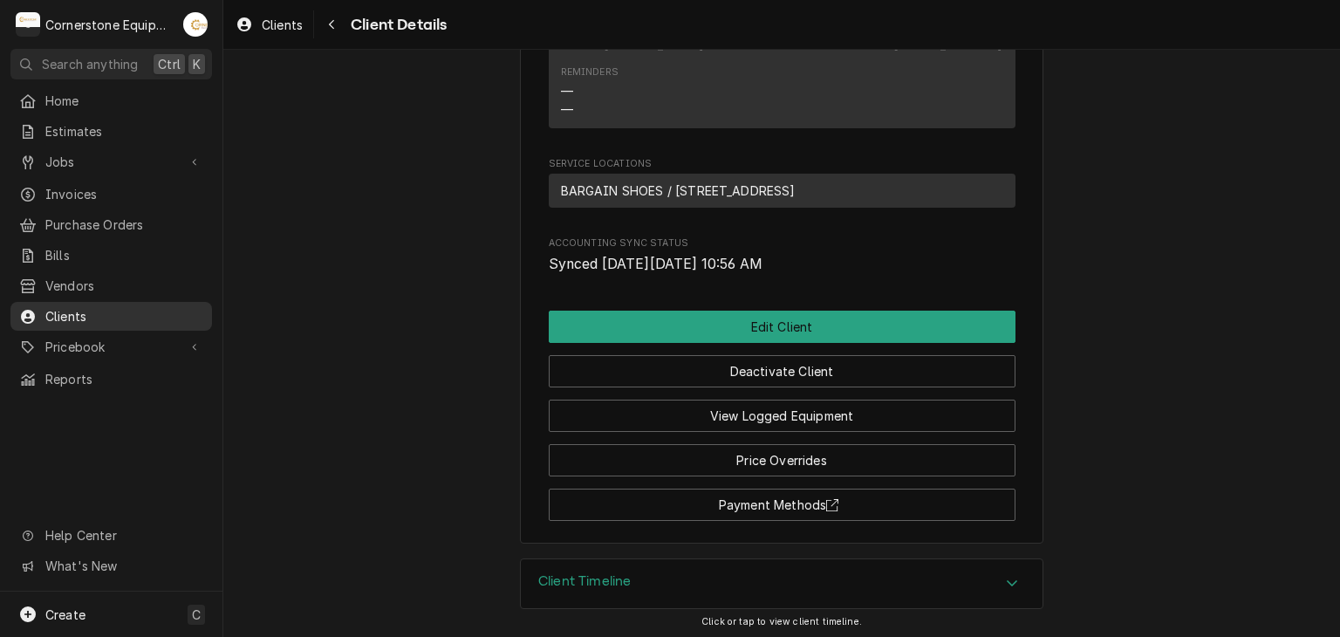
click at [92, 307] on span "Clients" at bounding box center [124, 316] width 158 height 18
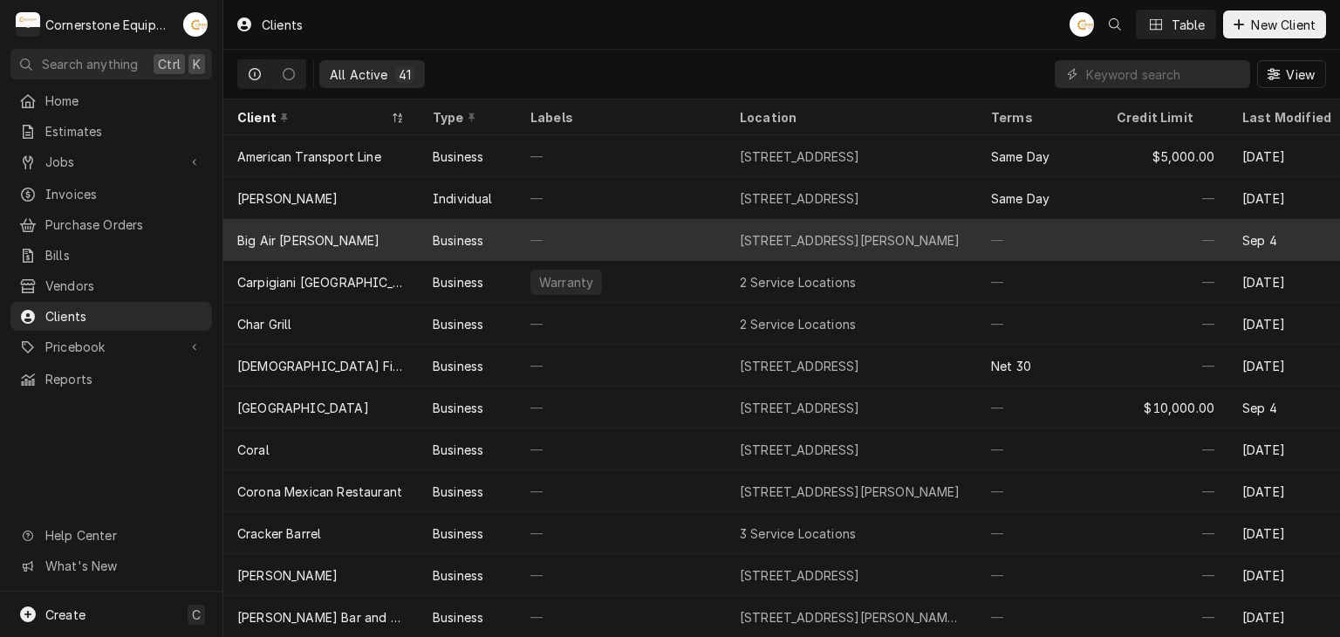
click at [461, 223] on div "Business" at bounding box center [468, 240] width 98 height 42
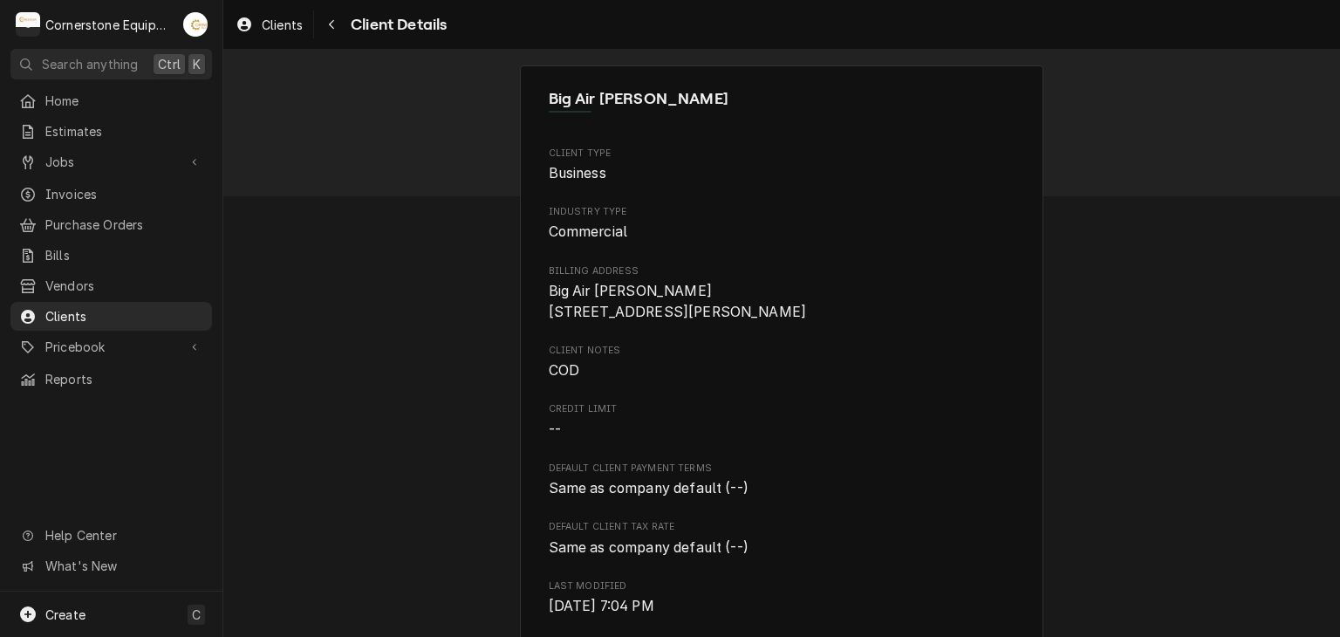
scroll to position [698, 0]
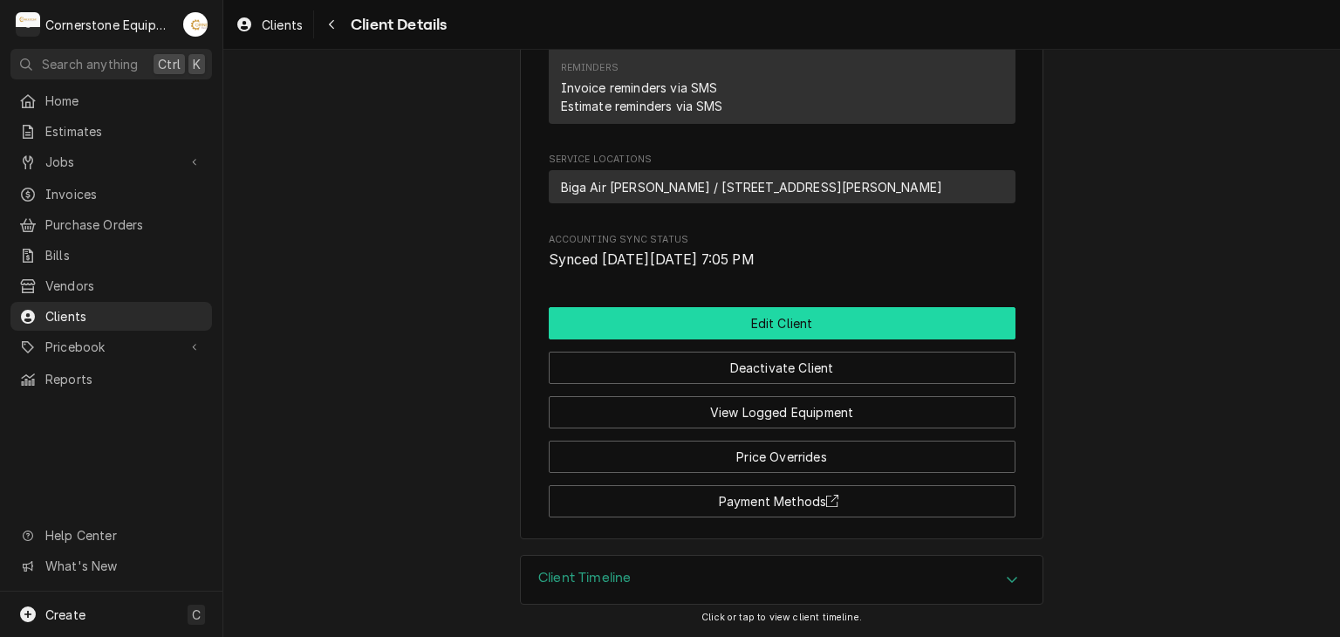
click at [691, 329] on button "Edit Client" at bounding box center [782, 323] width 467 height 32
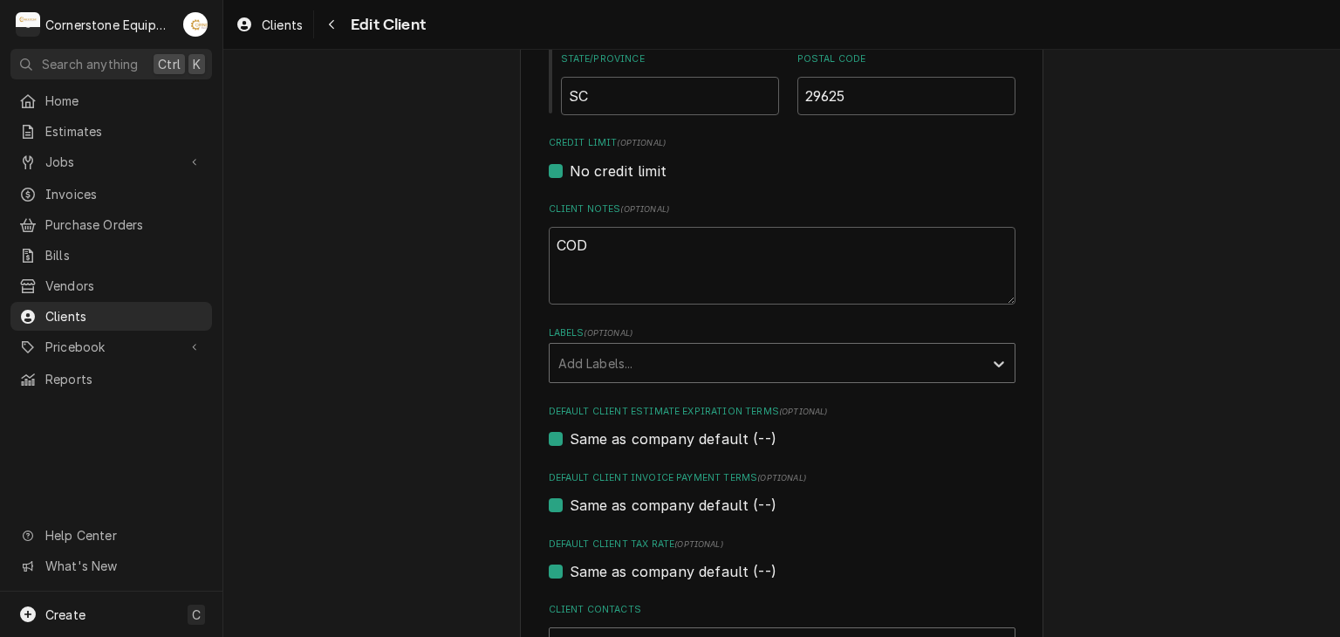
scroll to position [1047, 0]
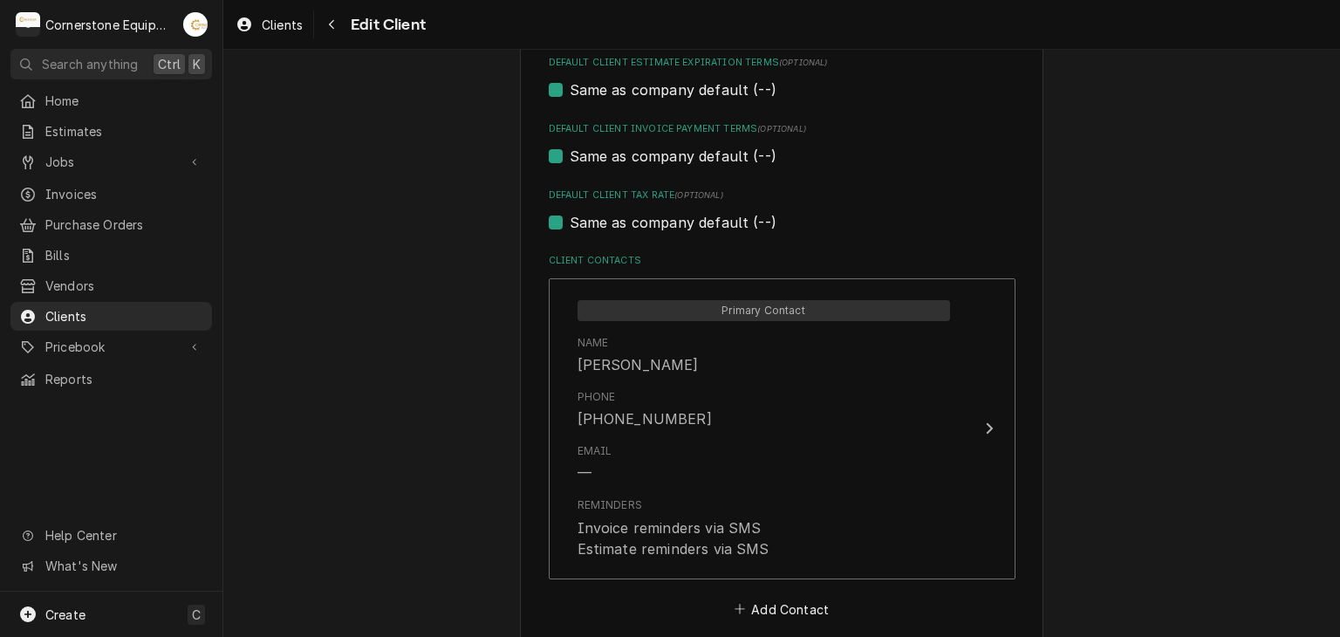
click at [580, 131] on label "Default Client Invoice Payment Terms (optional)" at bounding box center [782, 129] width 467 height 14
click at [577, 152] on label "Same as company default (--)" at bounding box center [673, 156] width 207 height 21
click at [577, 152] on input "Same as company default (--)" at bounding box center [803, 165] width 467 height 38
checkbox input "false"
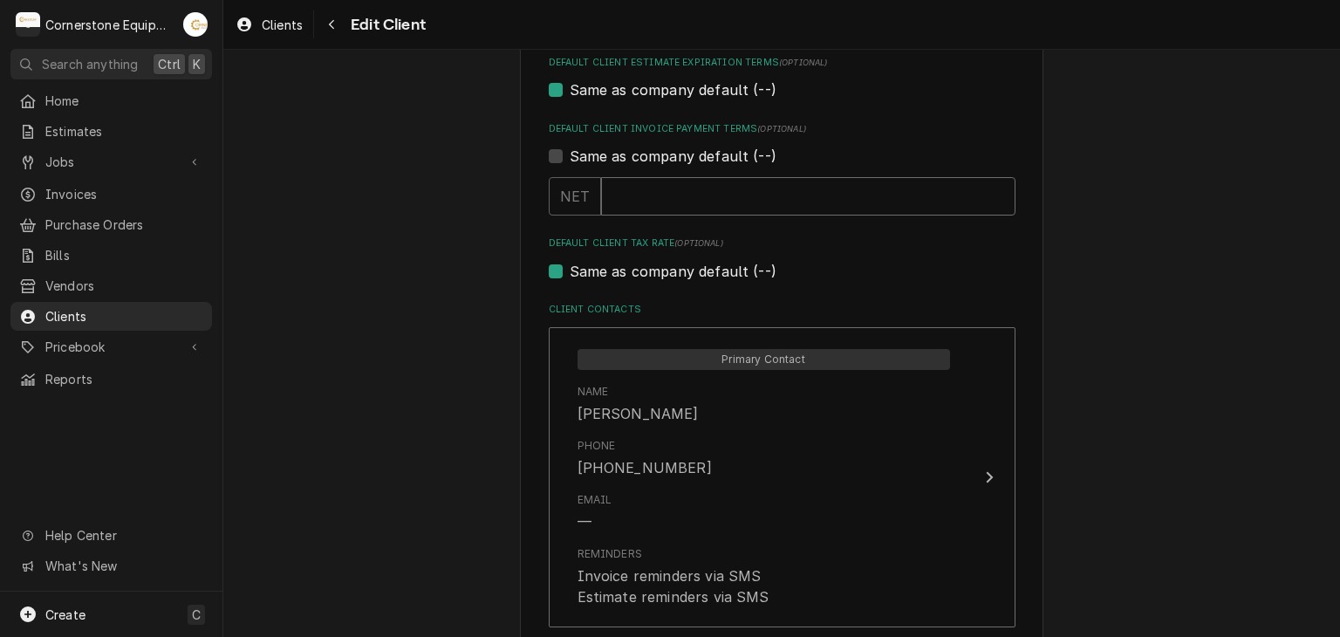
click at [639, 211] on input "Default Client Invoice Payment Terms" at bounding box center [808, 196] width 414 height 38
type textarea "x"
type input "0"
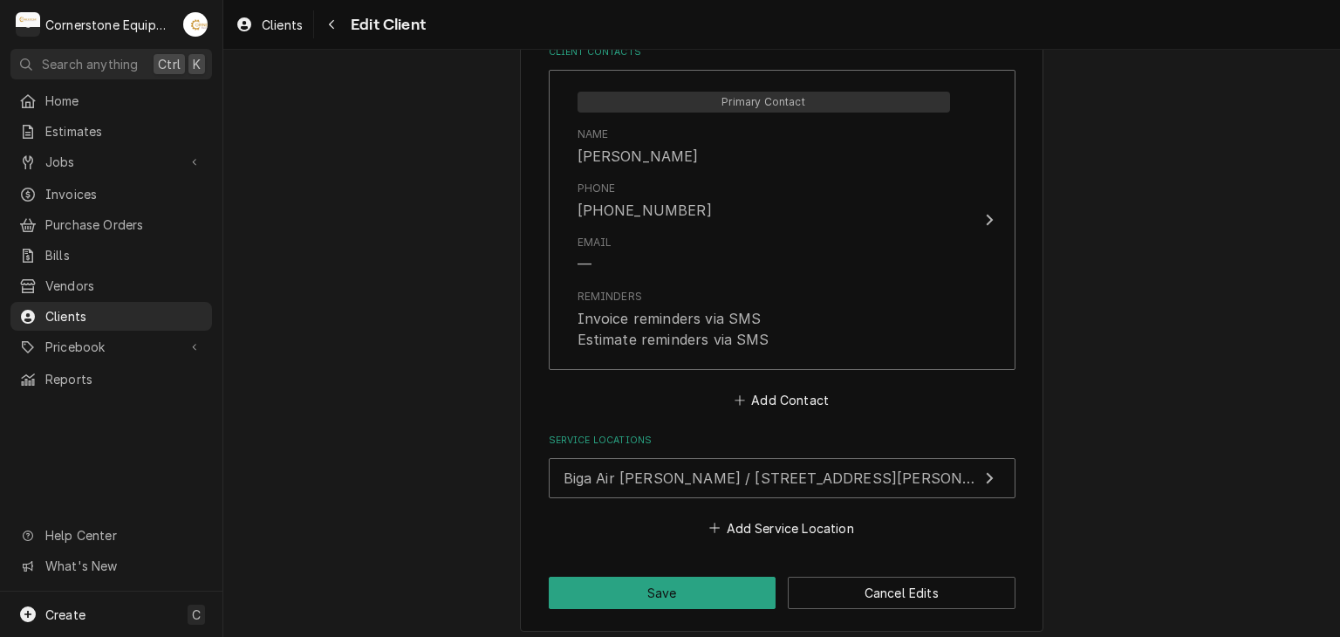
scroll to position [1310, 0]
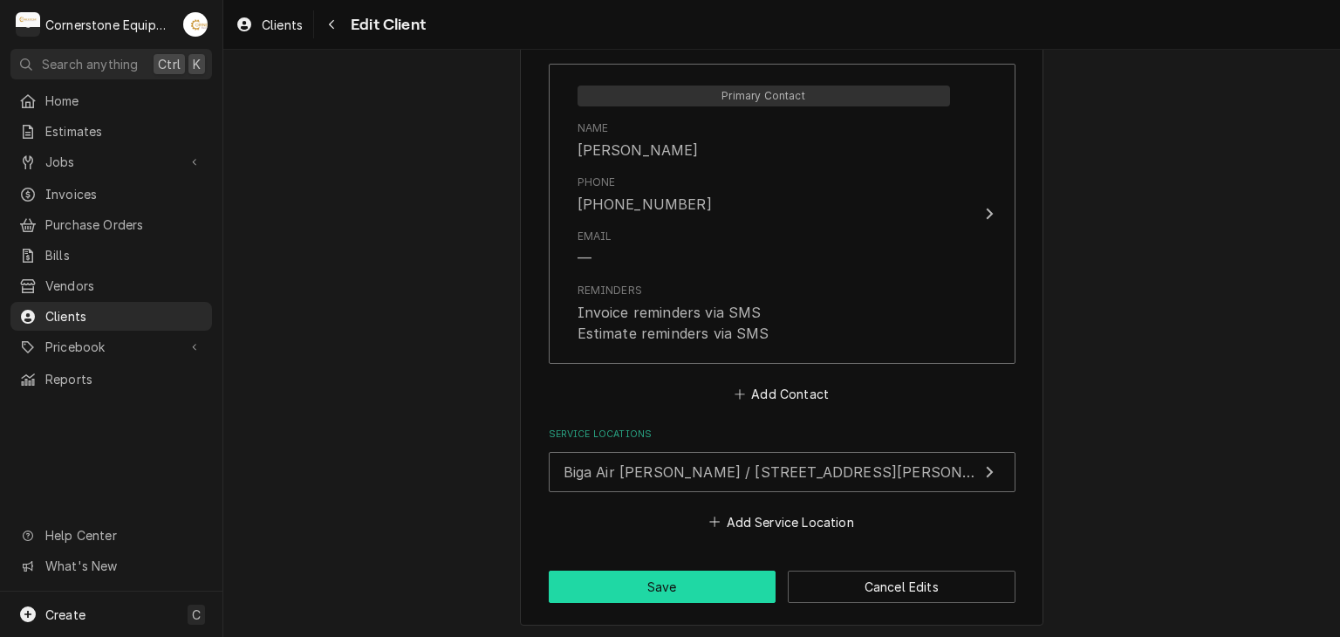
click at [683, 583] on button "Save" at bounding box center [663, 587] width 228 height 32
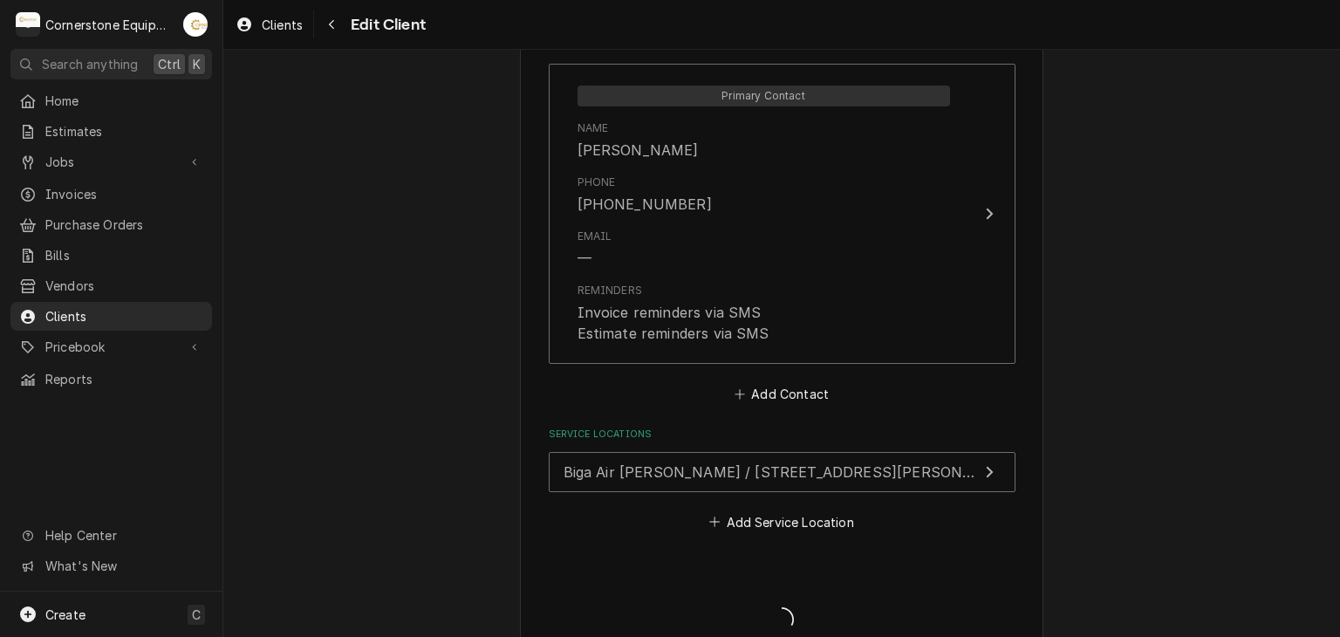
type textarea "x"
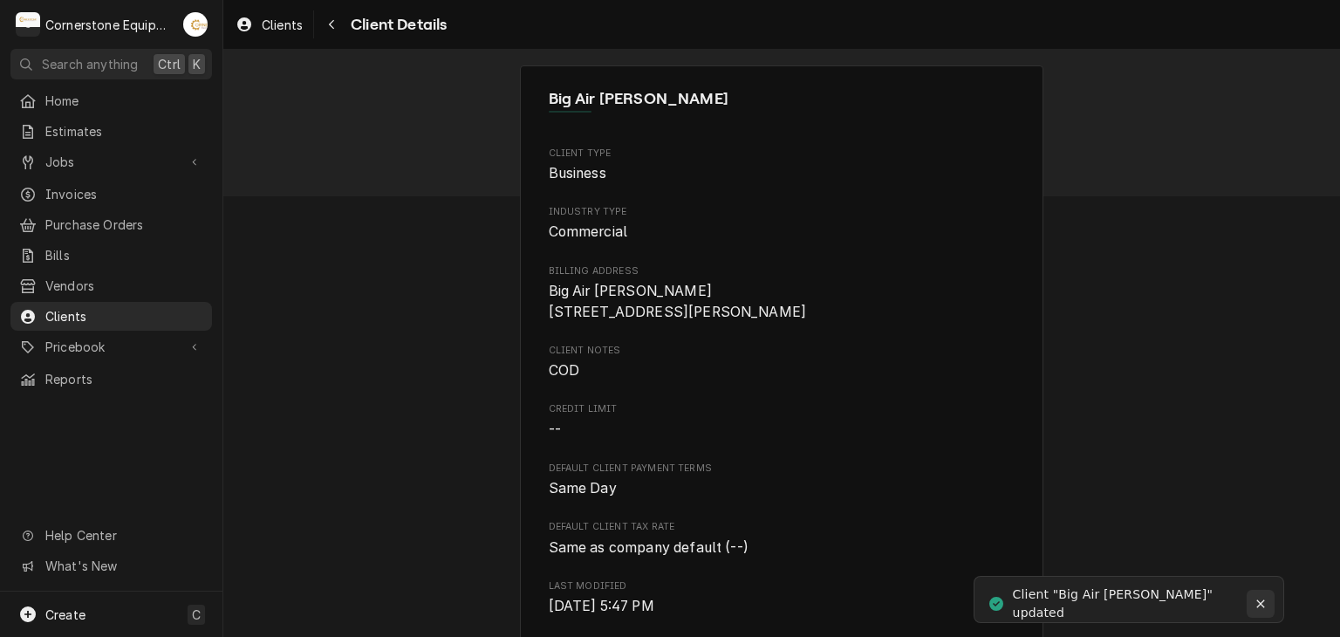
click at [1249, 594] on button "Notifications alt+T" at bounding box center [1261, 604] width 28 height 28
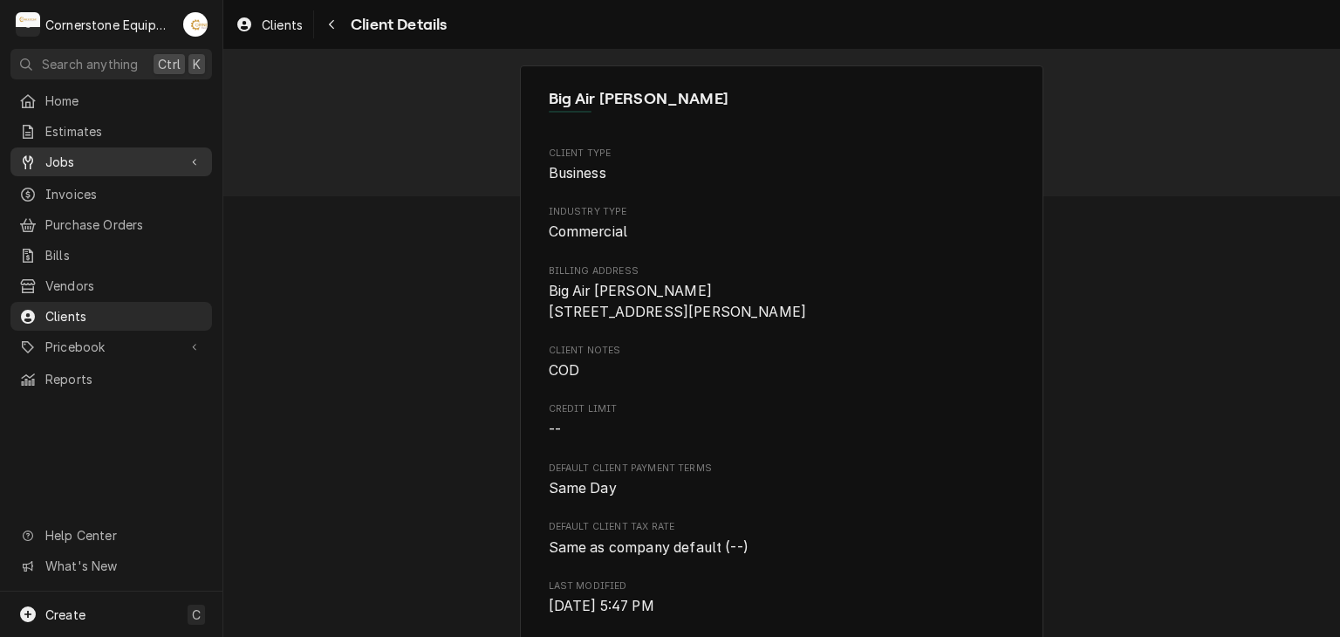
click at [84, 161] on span "Jobs" at bounding box center [111, 162] width 132 height 18
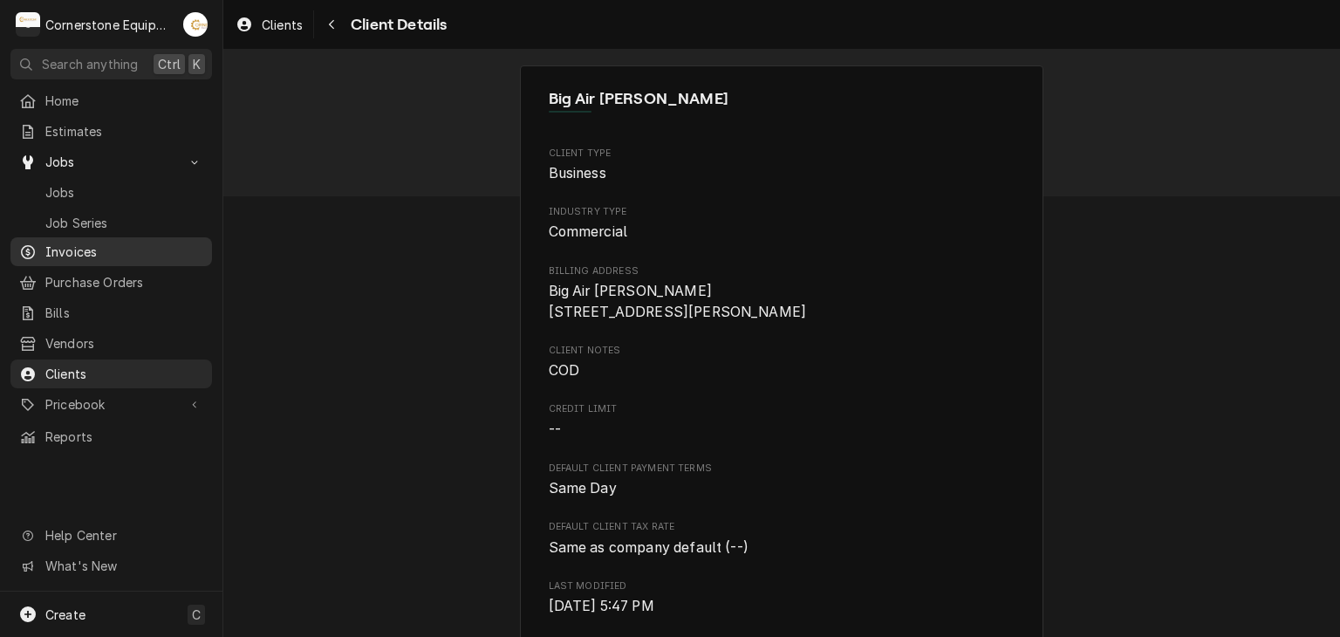
click at [94, 253] on span "Invoices" at bounding box center [124, 252] width 158 height 18
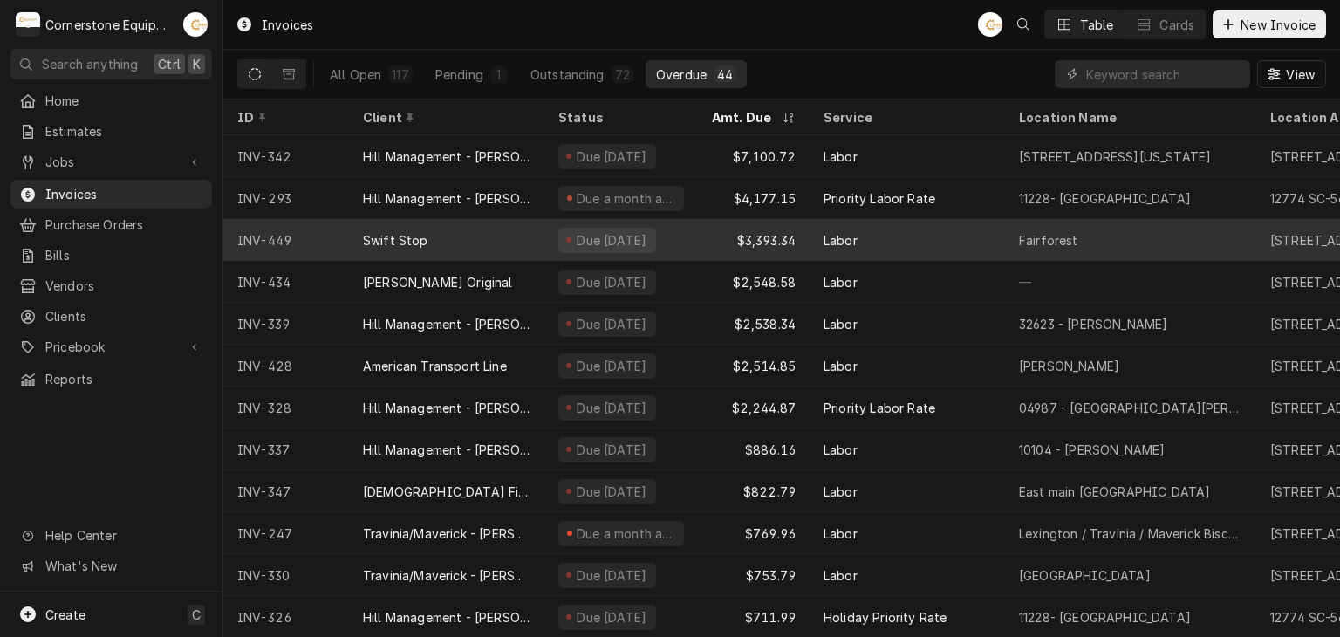
click at [529, 239] on div "Swift Stop" at bounding box center [446, 240] width 195 height 42
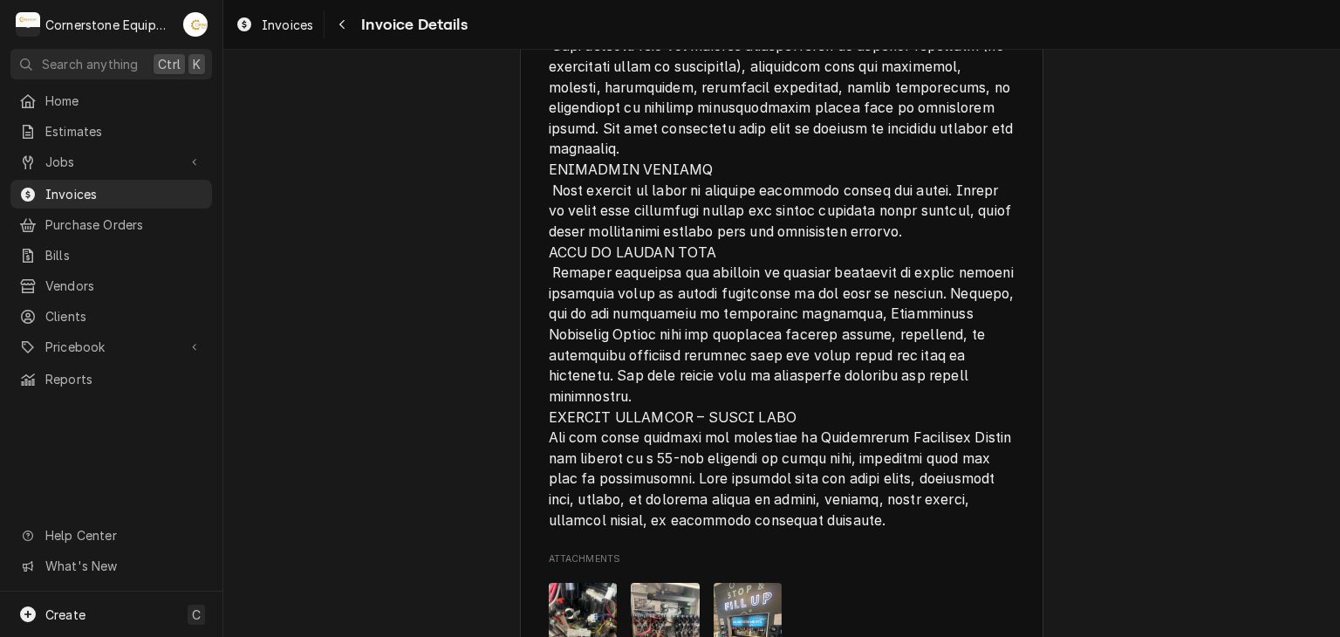
scroll to position [3600, 0]
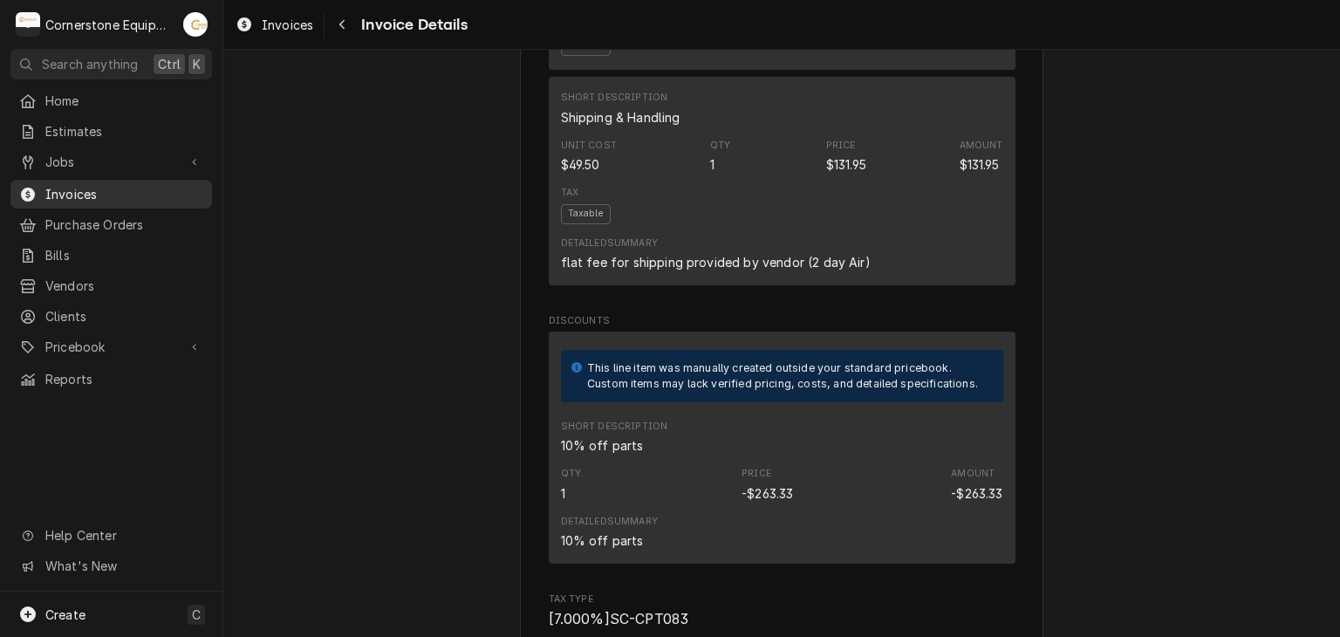
click at [79, 195] on span "Invoices" at bounding box center [124, 194] width 158 height 18
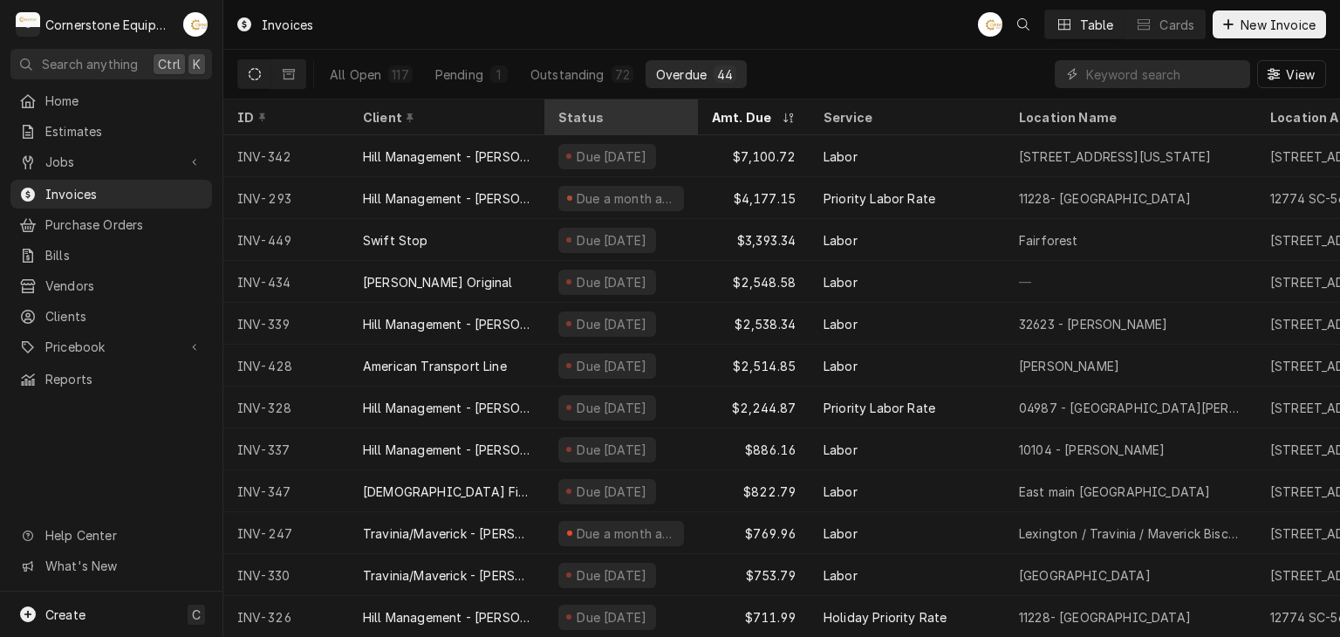
click at [632, 120] on div "Status" at bounding box center [619, 117] width 122 height 18
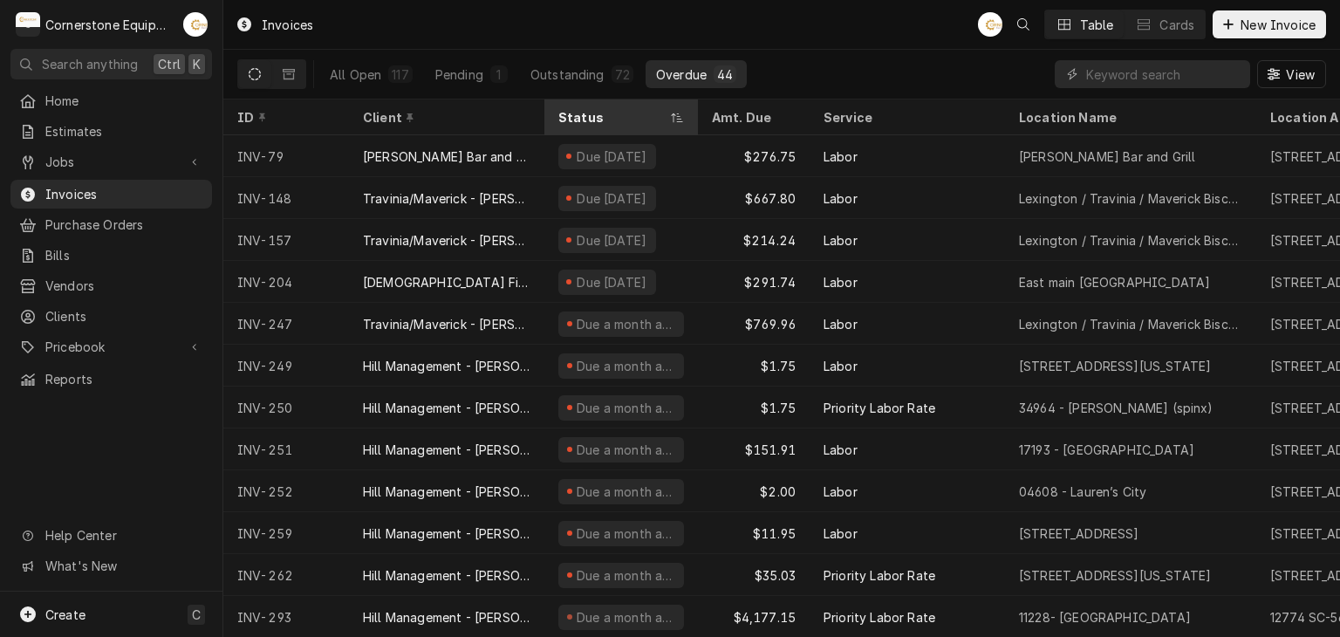
click at [613, 112] on div "Status" at bounding box center [612, 117] width 108 height 18
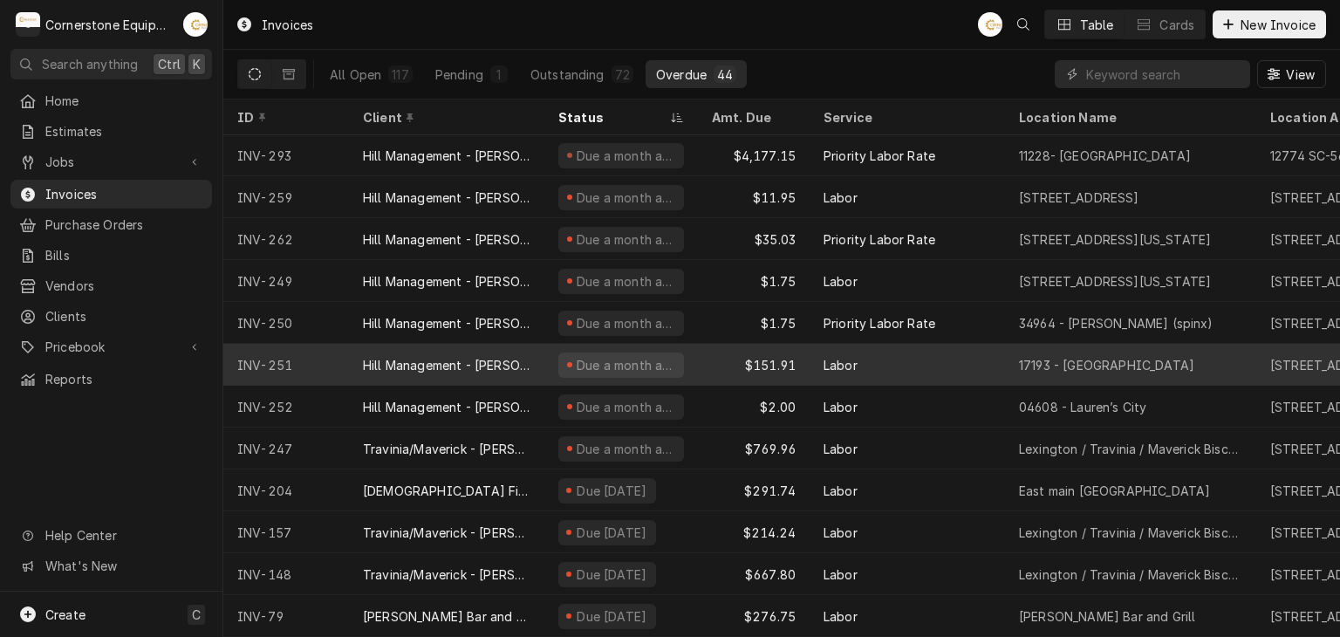
scroll to position [1351, 0]
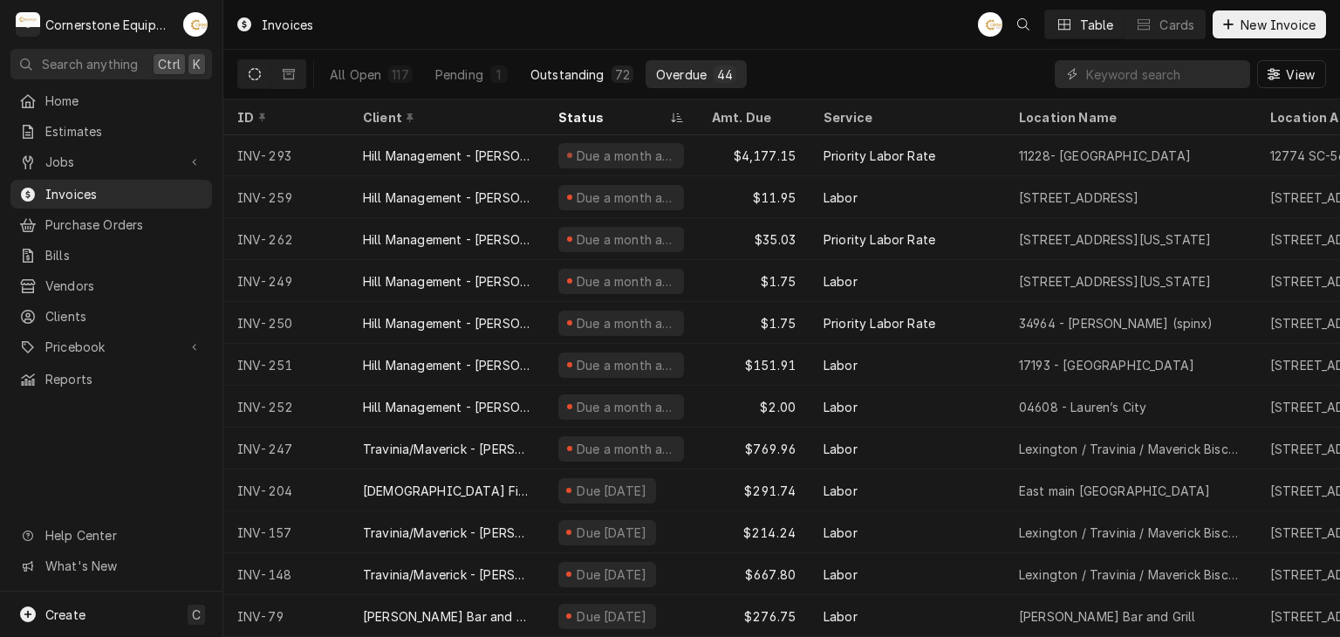
click at [578, 60] on button "Outstanding 72" at bounding box center [582, 74] width 124 height 28
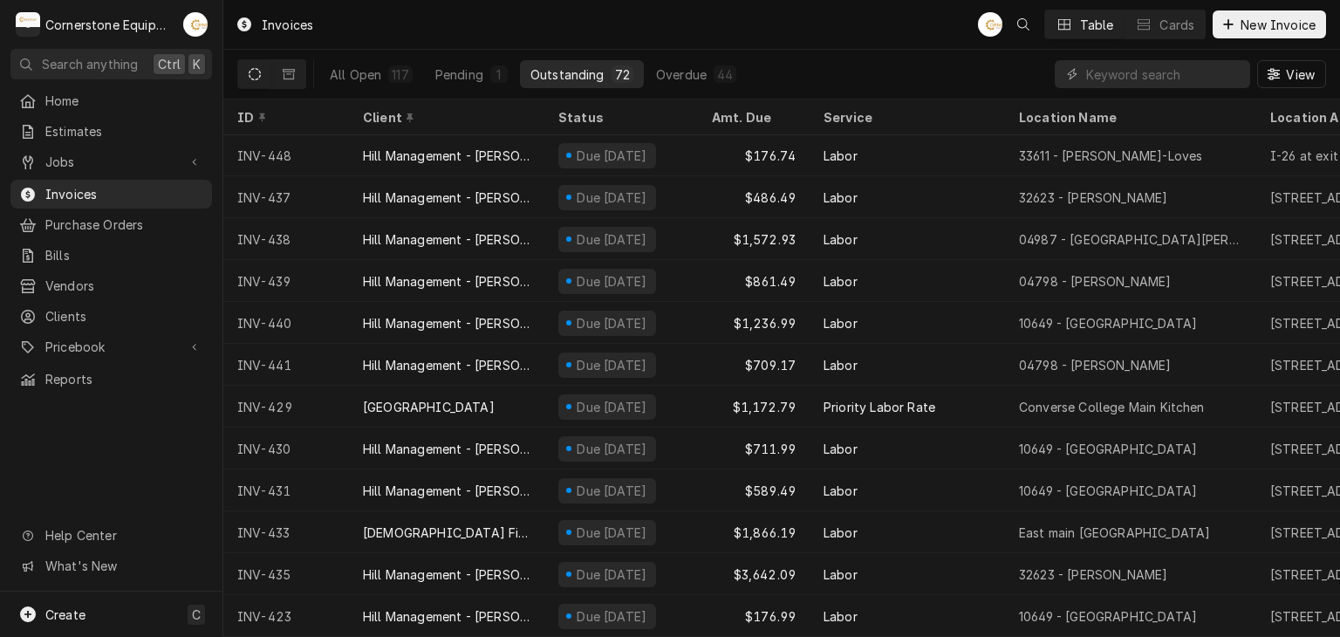
scroll to position [0, 0]
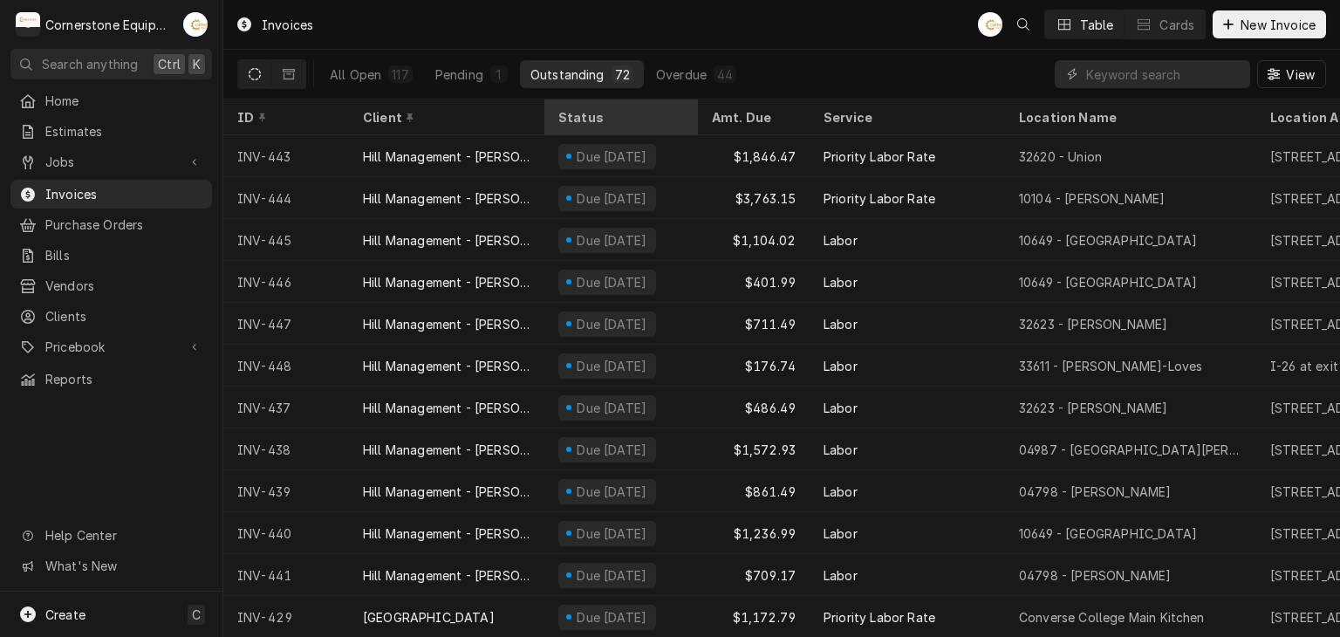
click at [639, 116] on div "Status" at bounding box center [619, 117] width 122 height 18
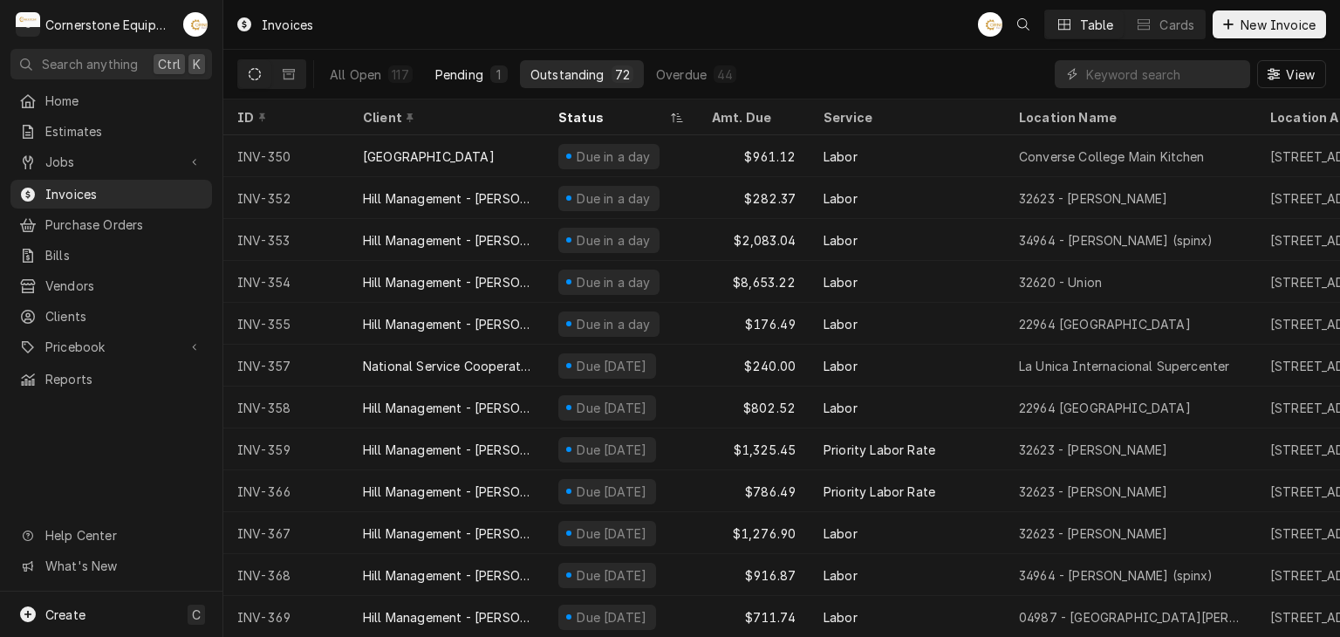
click at [468, 64] on button "Pending 1" at bounding box center [471, 74] width 93 height 28
